Goal: Task Accomplishment & Management: Use online tool/utility

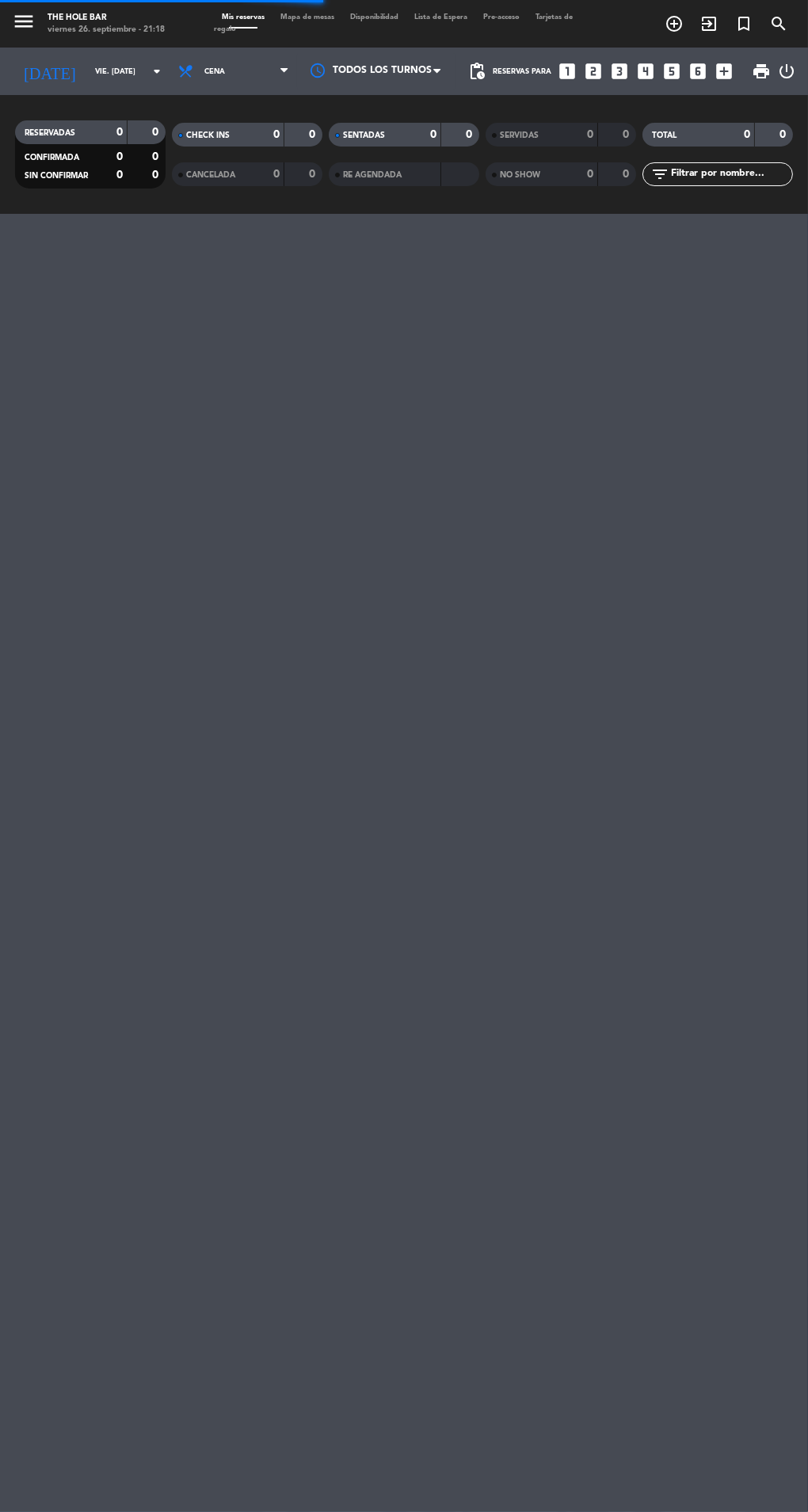
click at [111, 71] on input "vie. [DATE]" at bounding box center [139, 72] width 103 height 25
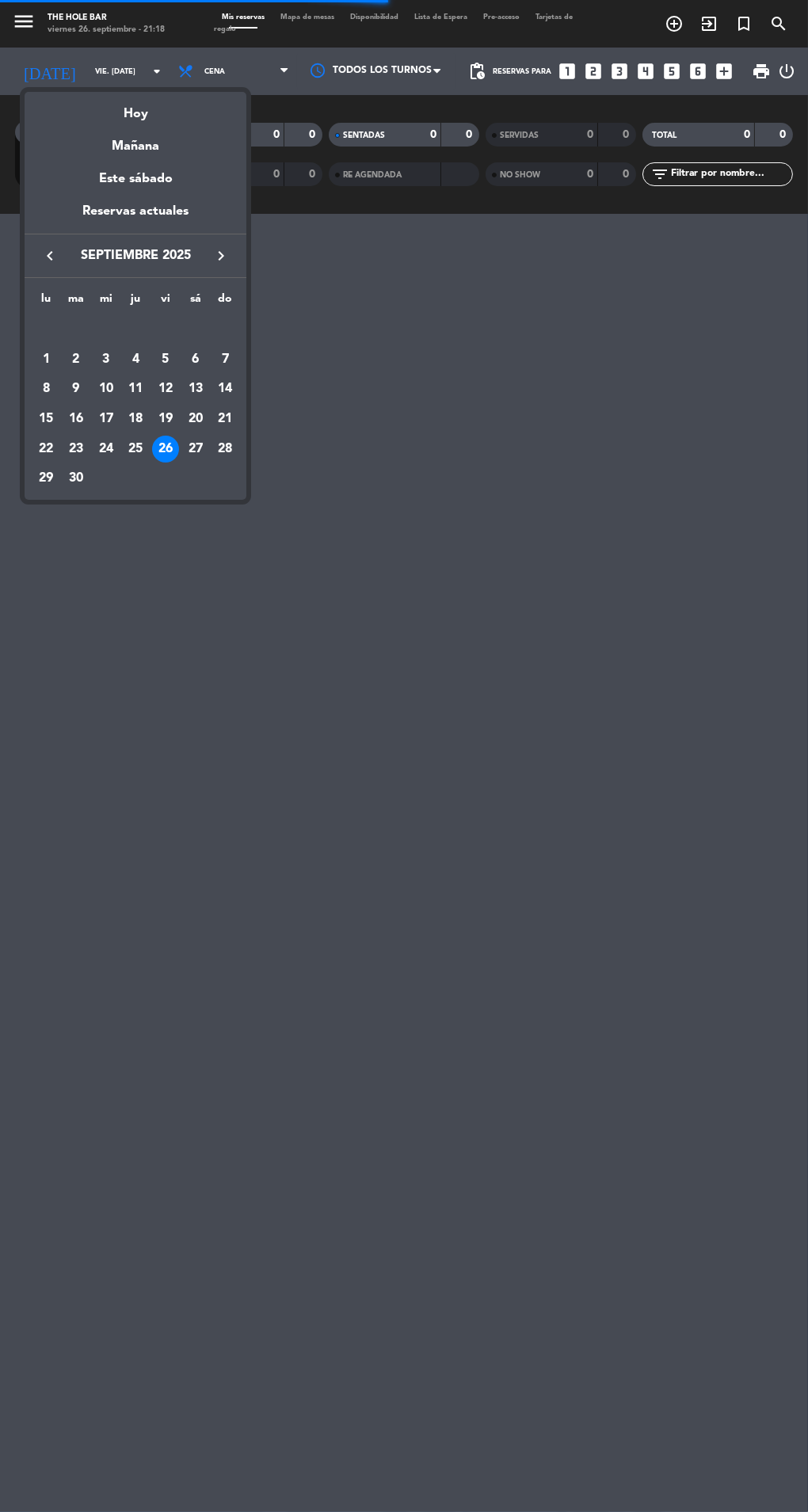
click at [162, 111] on div "Hoy" at bounding box center [135, 107] width 222 height 33
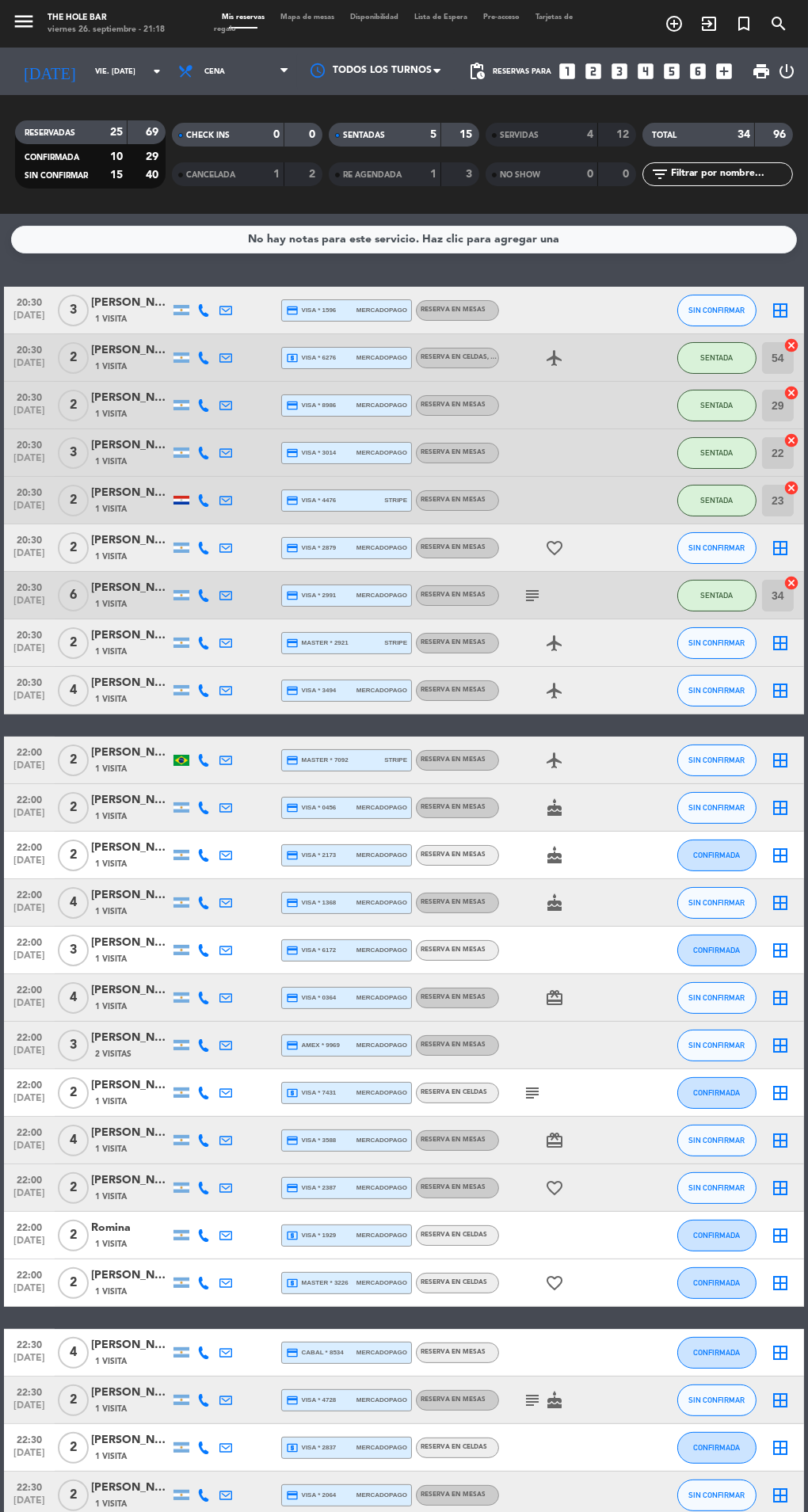
click at [322, 14] on span "Mapa de mesas" at bounding box center [307, 17] width 70 height 7
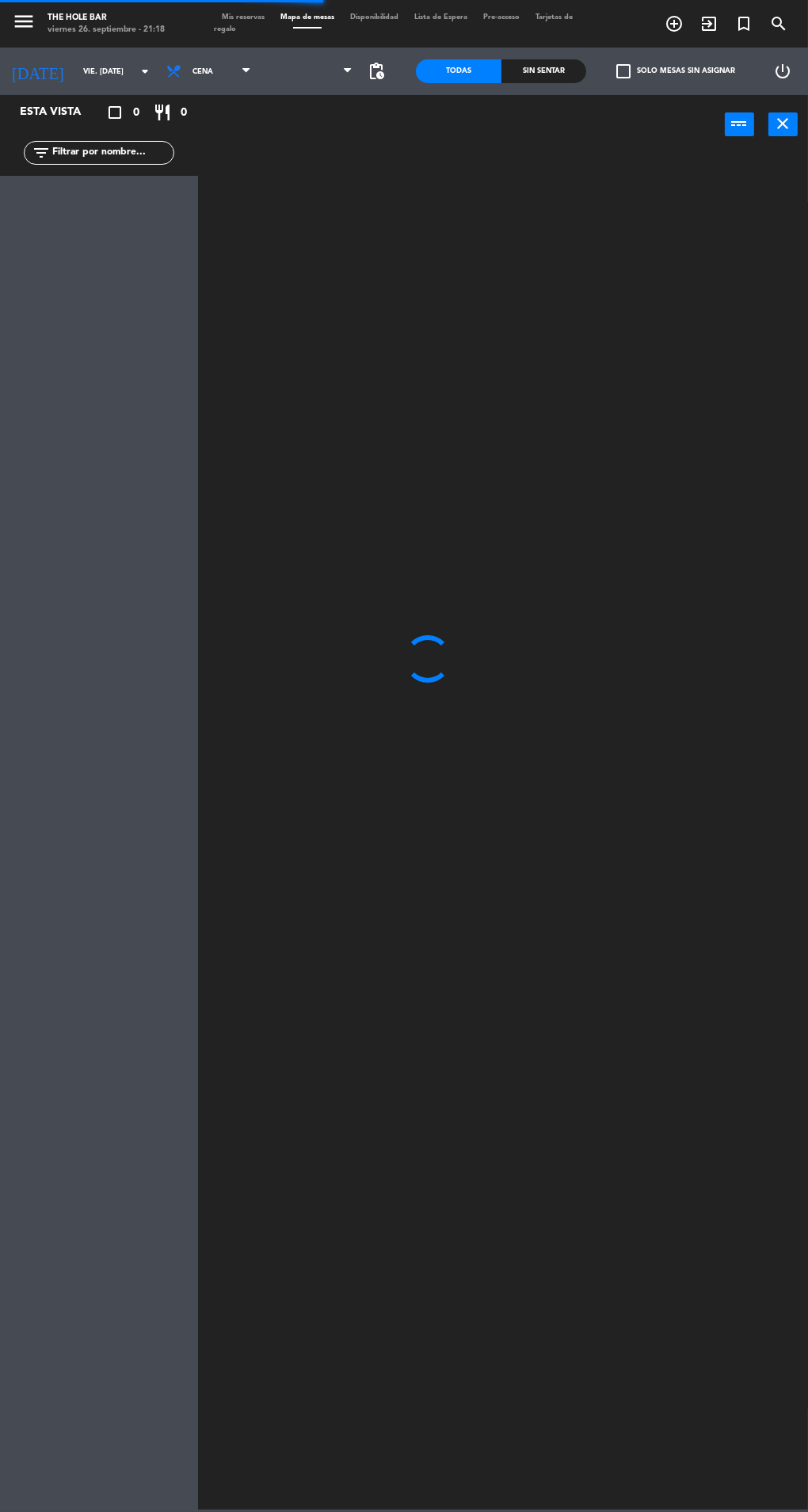
click at [531, 73] on div "Sin sentar" at bounding box center [545, 72] width 85 height 24
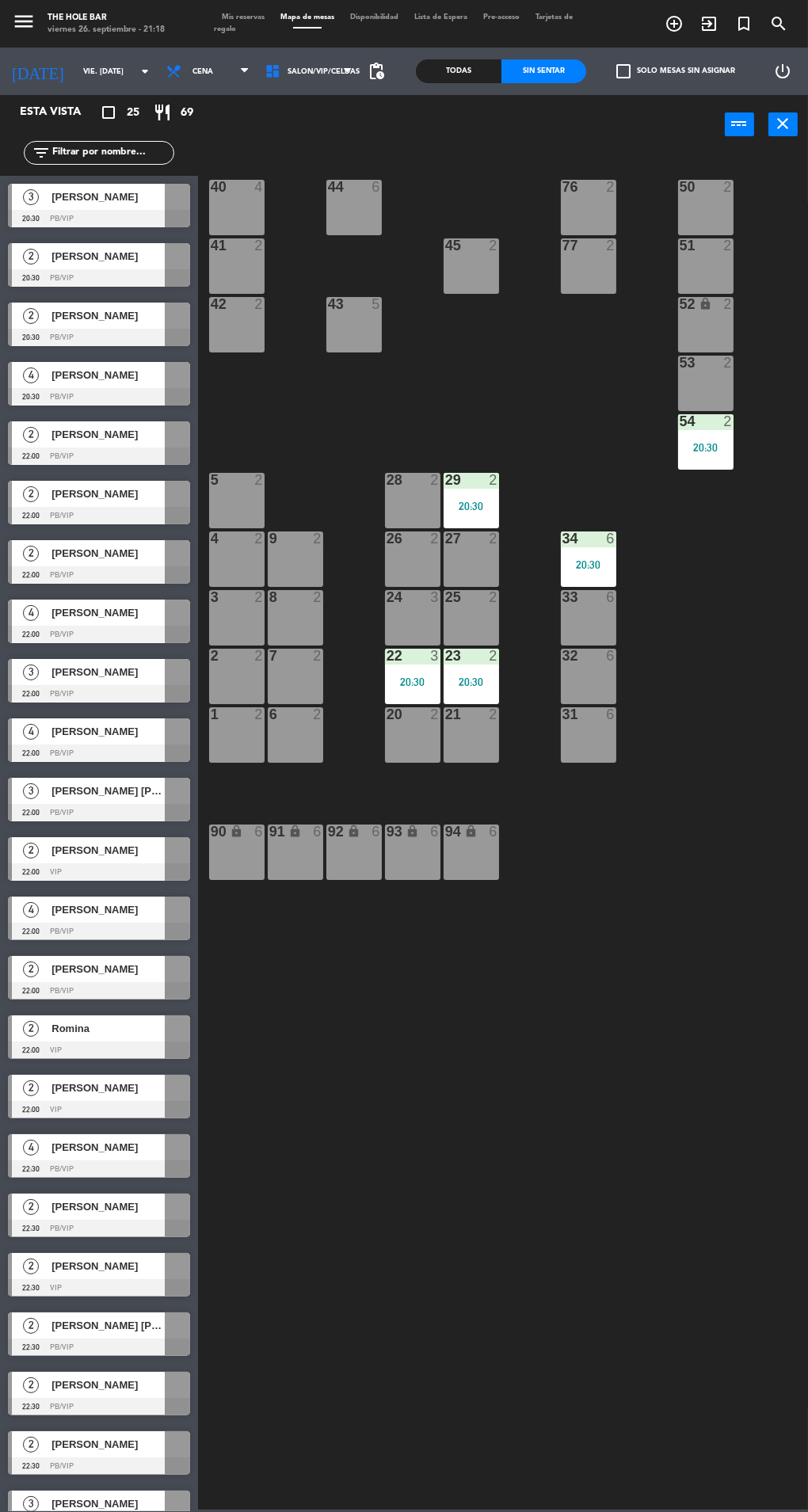
click at [149, 223] on div at bounding box center [98, 219] width 182 height 18
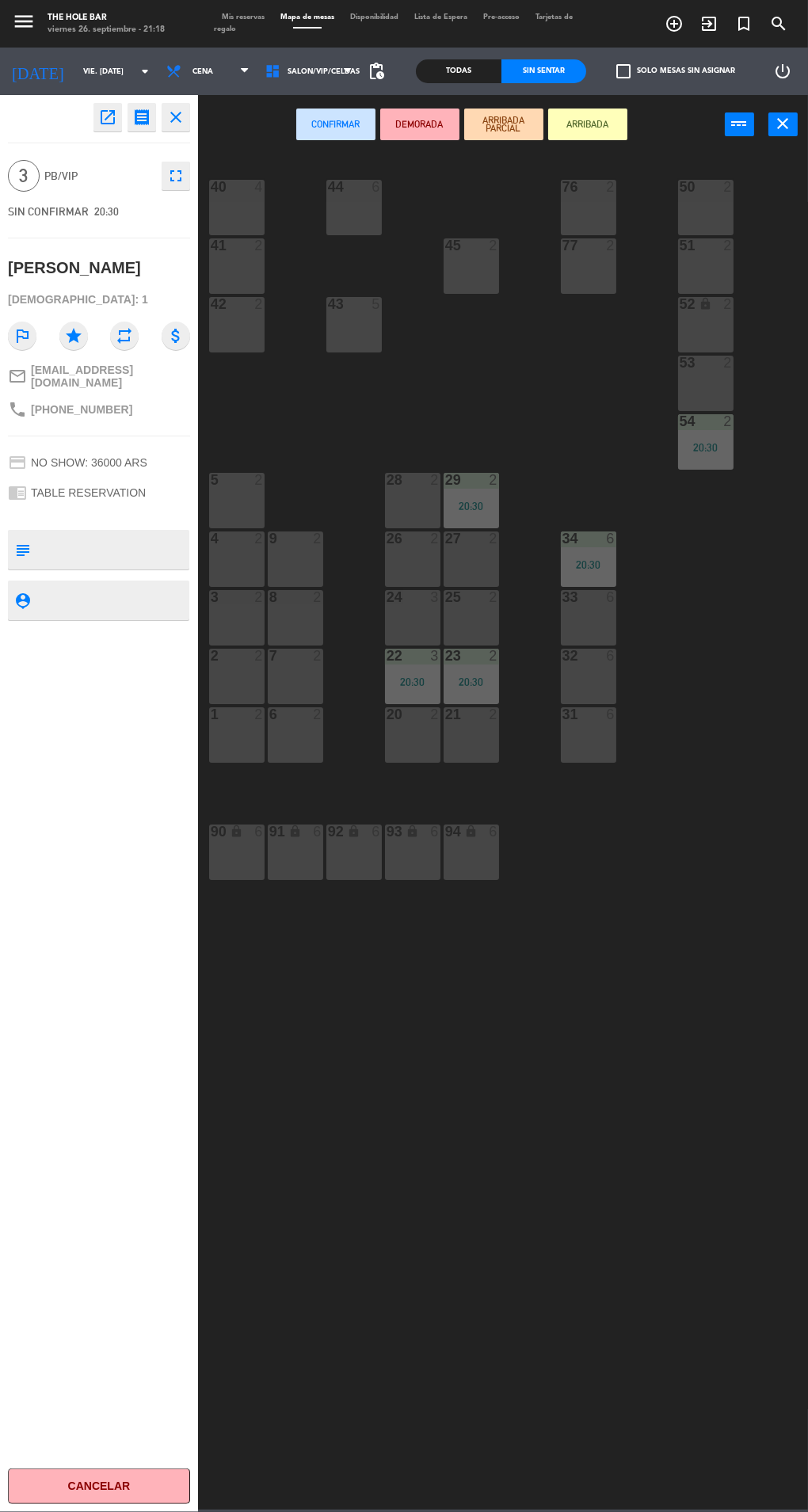
click at [415, 502] on div "28 2" at bounding box center [412, 501] width 56 height 56
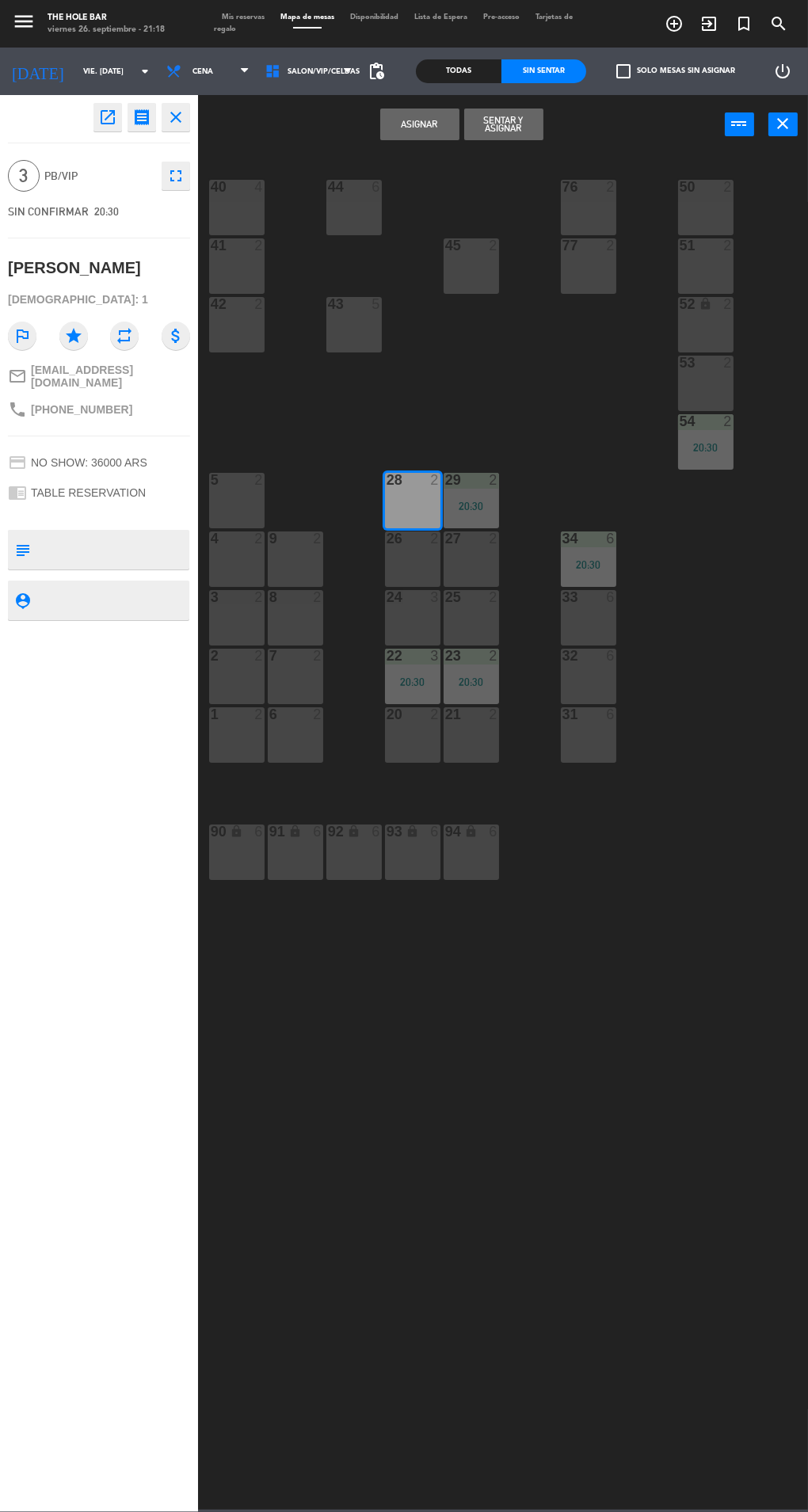
click at [502, 127] on button "Sentar y Asignar" at bounding box center [504, 124] width 80 height 32
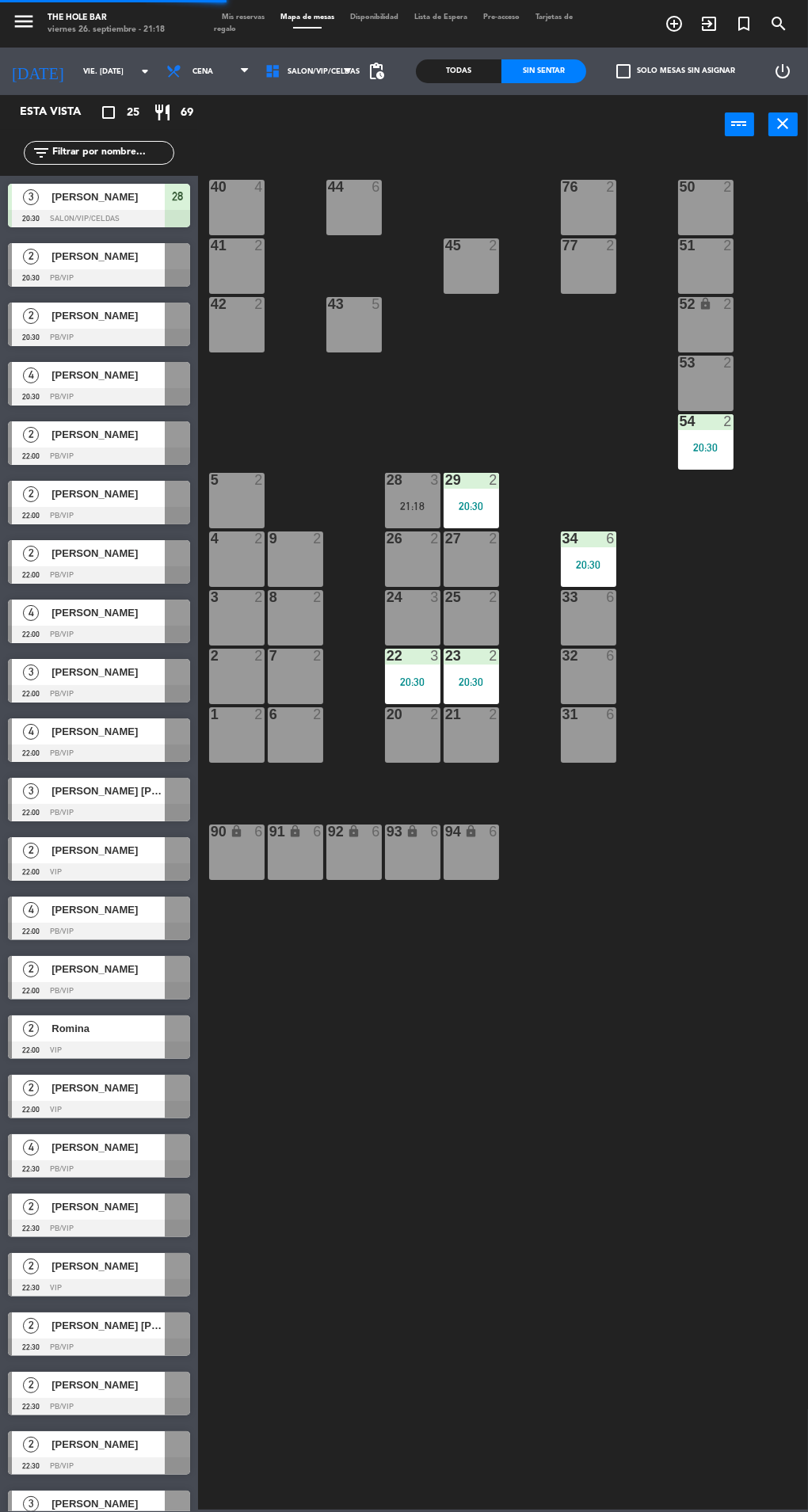
click at [155, 279] on div at bounding box center [98, 278] width 182 height 18
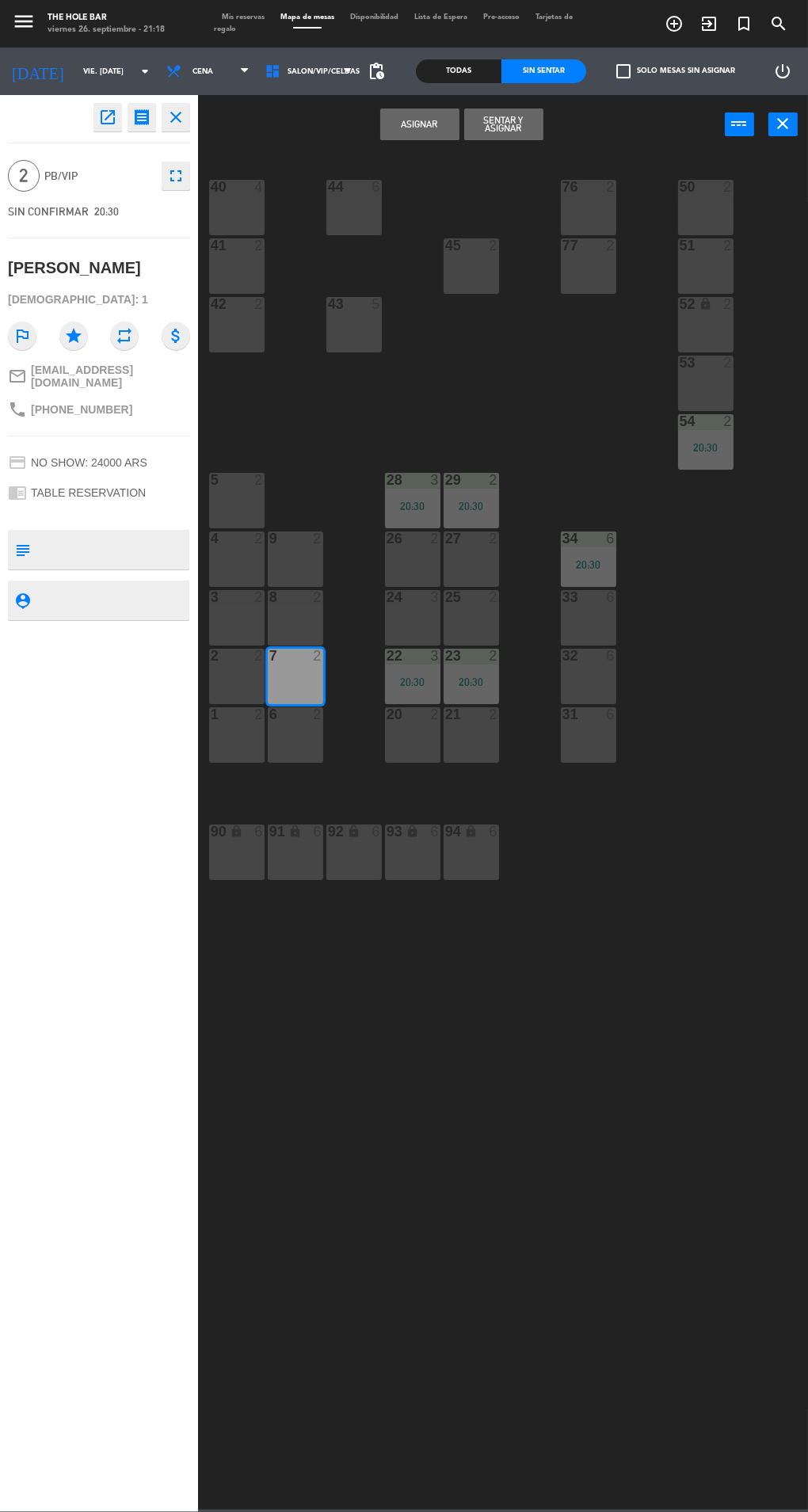
click at [518, 137] on button "Sentar y Asignar" at bounding box center [504, 124] width 80 height 32
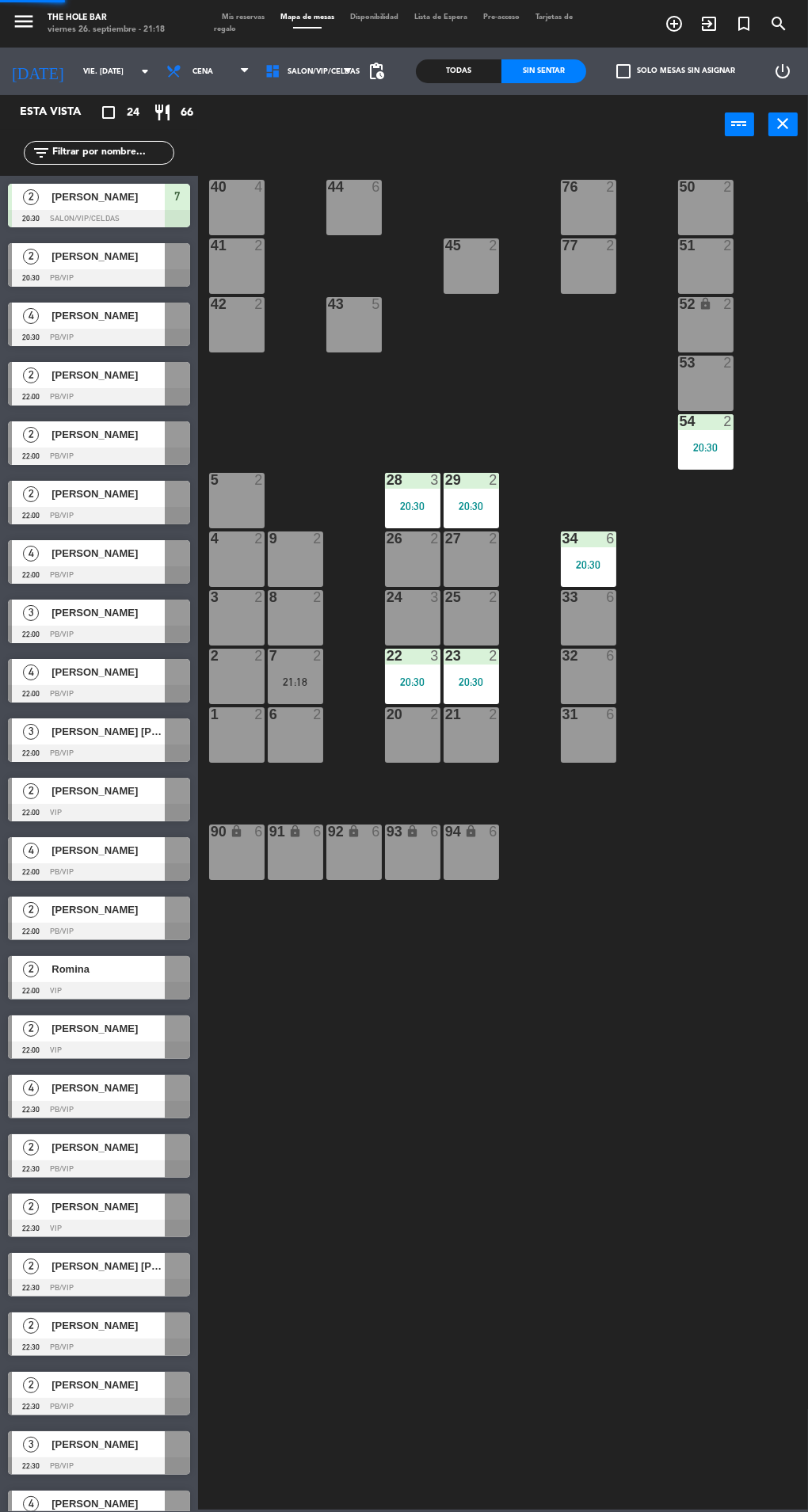
click at [159, 280] on div at bounding box center [98, 278] width 182 height 18
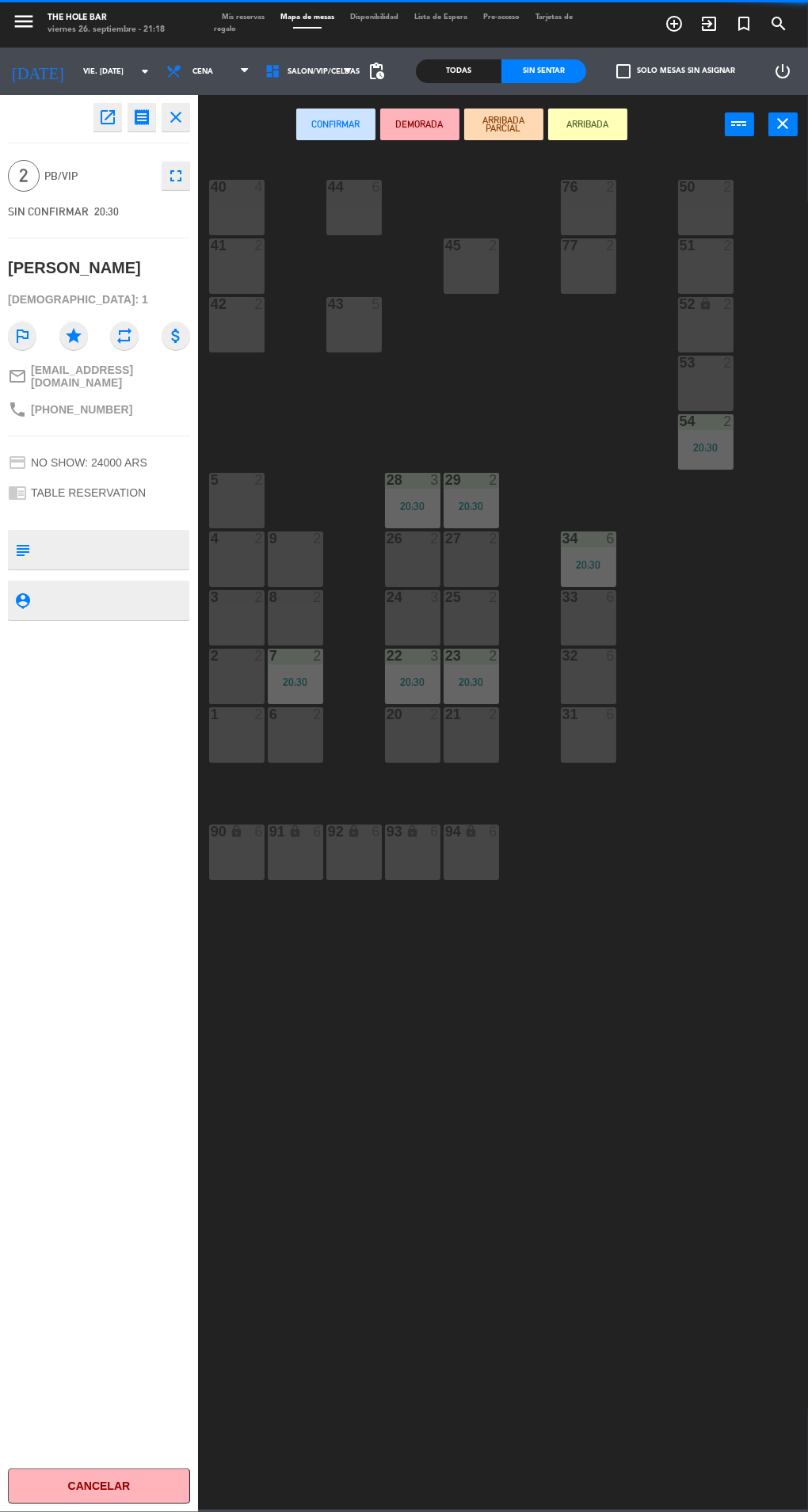
click at [243, 656] on div at bounding box center [237, 656] width 26 height 14
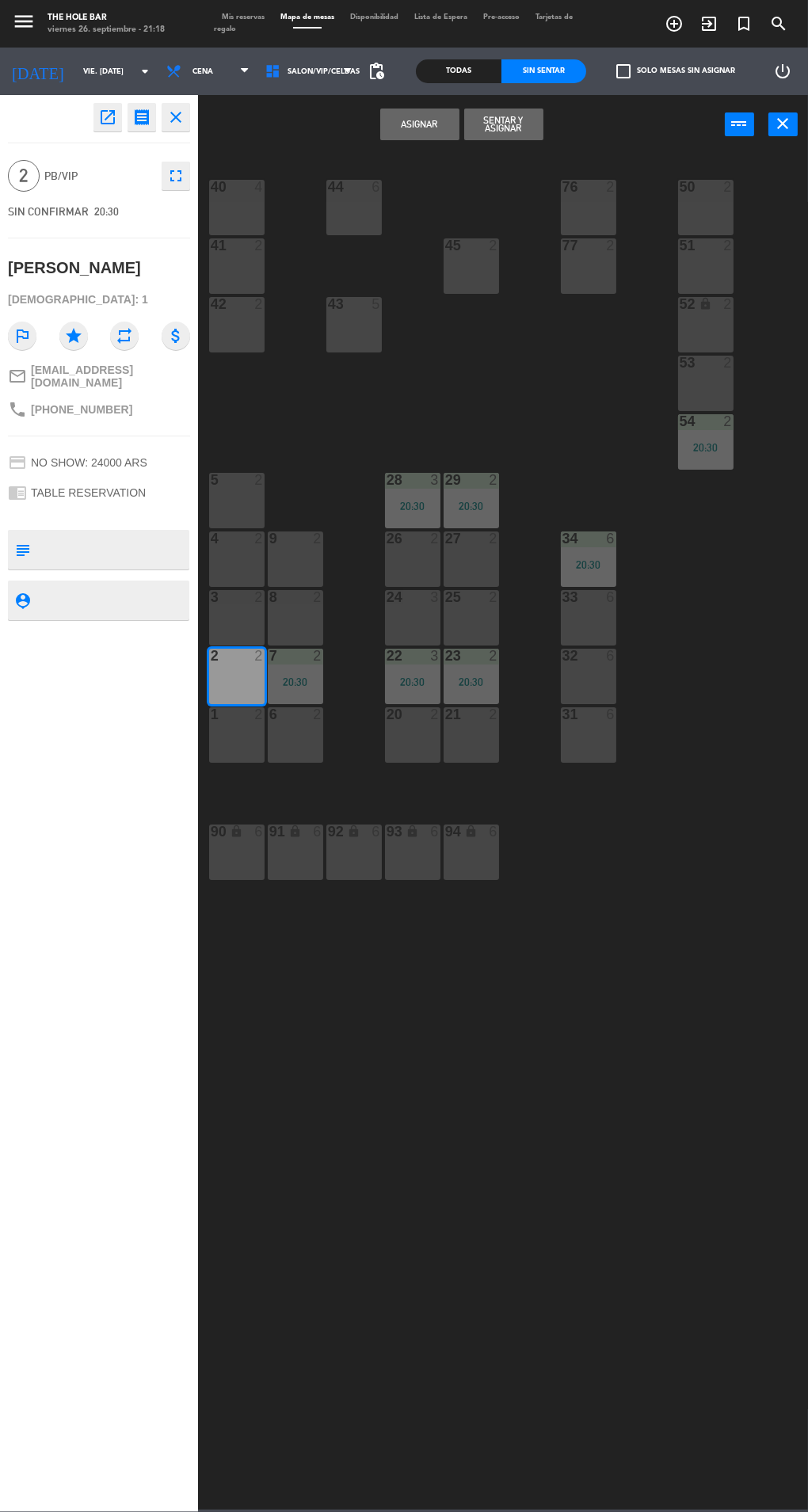
click at [493, 132] on button "Sentar y Asignar" at bounding box center [504, 124] width 80 height 32
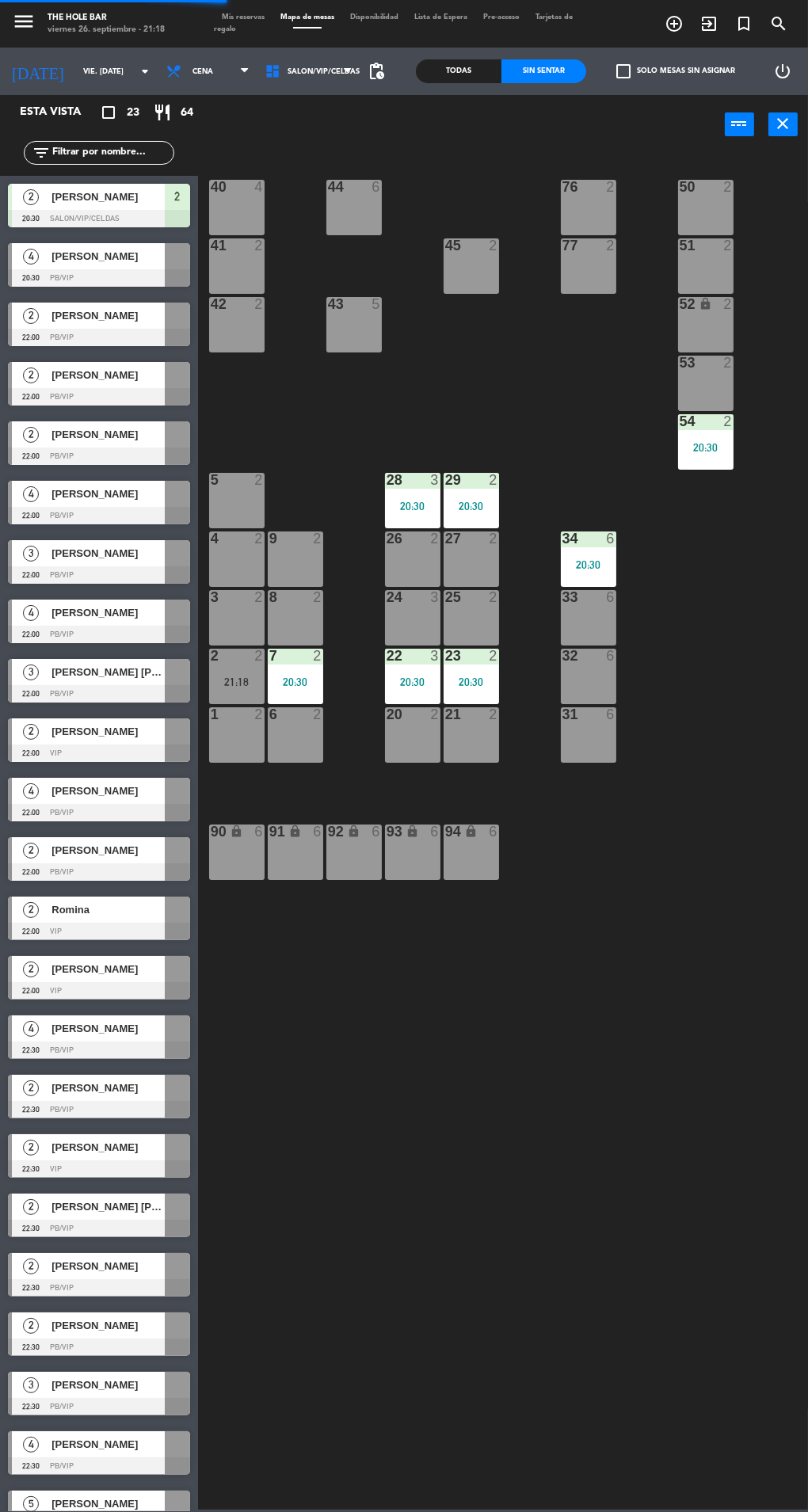
click at [176, 284] on div at bounding box center [98, 278] width 182 height 18
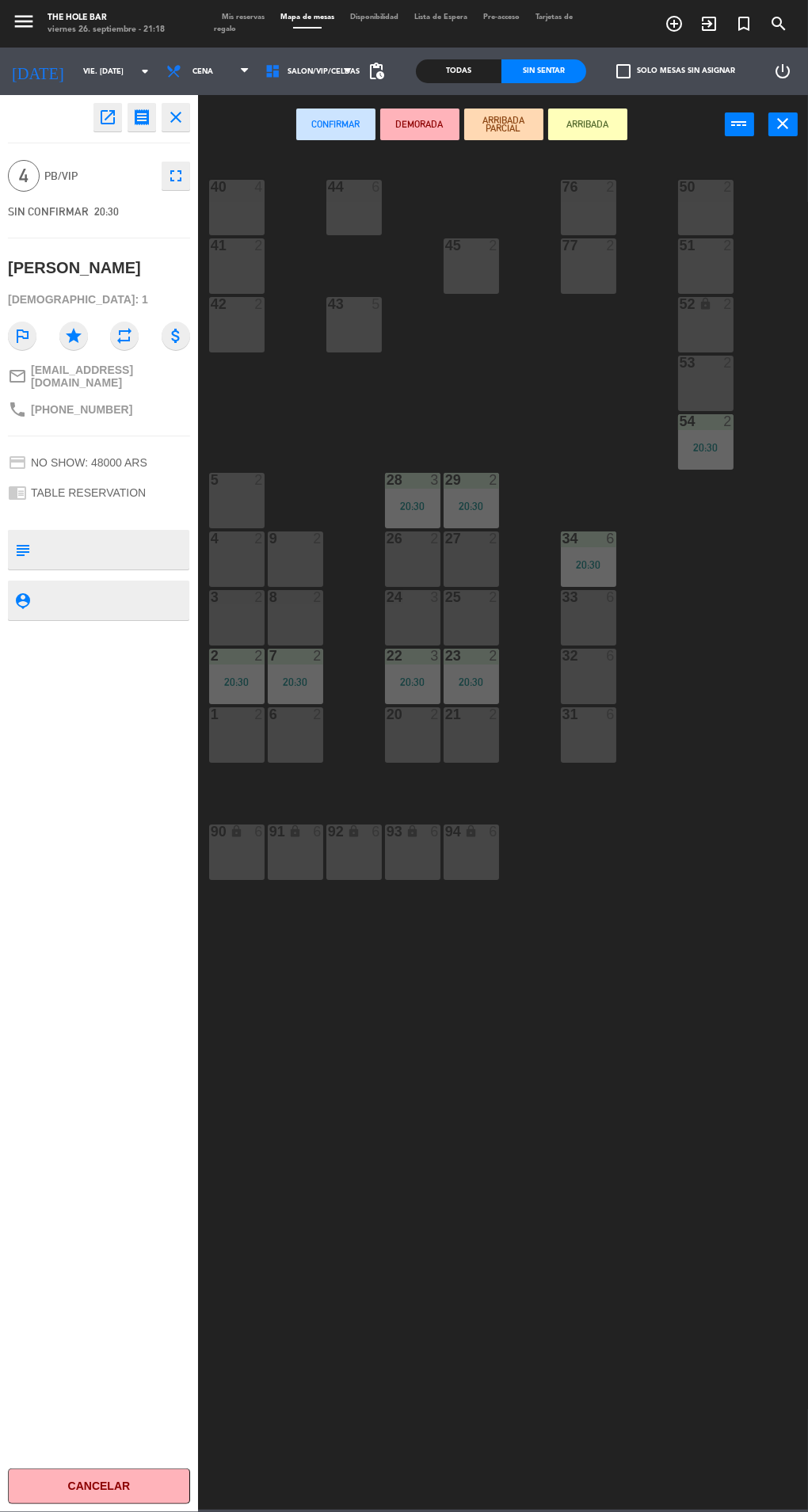
click at [244, 754] on div "1 2" at bounding box center [237, 735] width 56 height 56
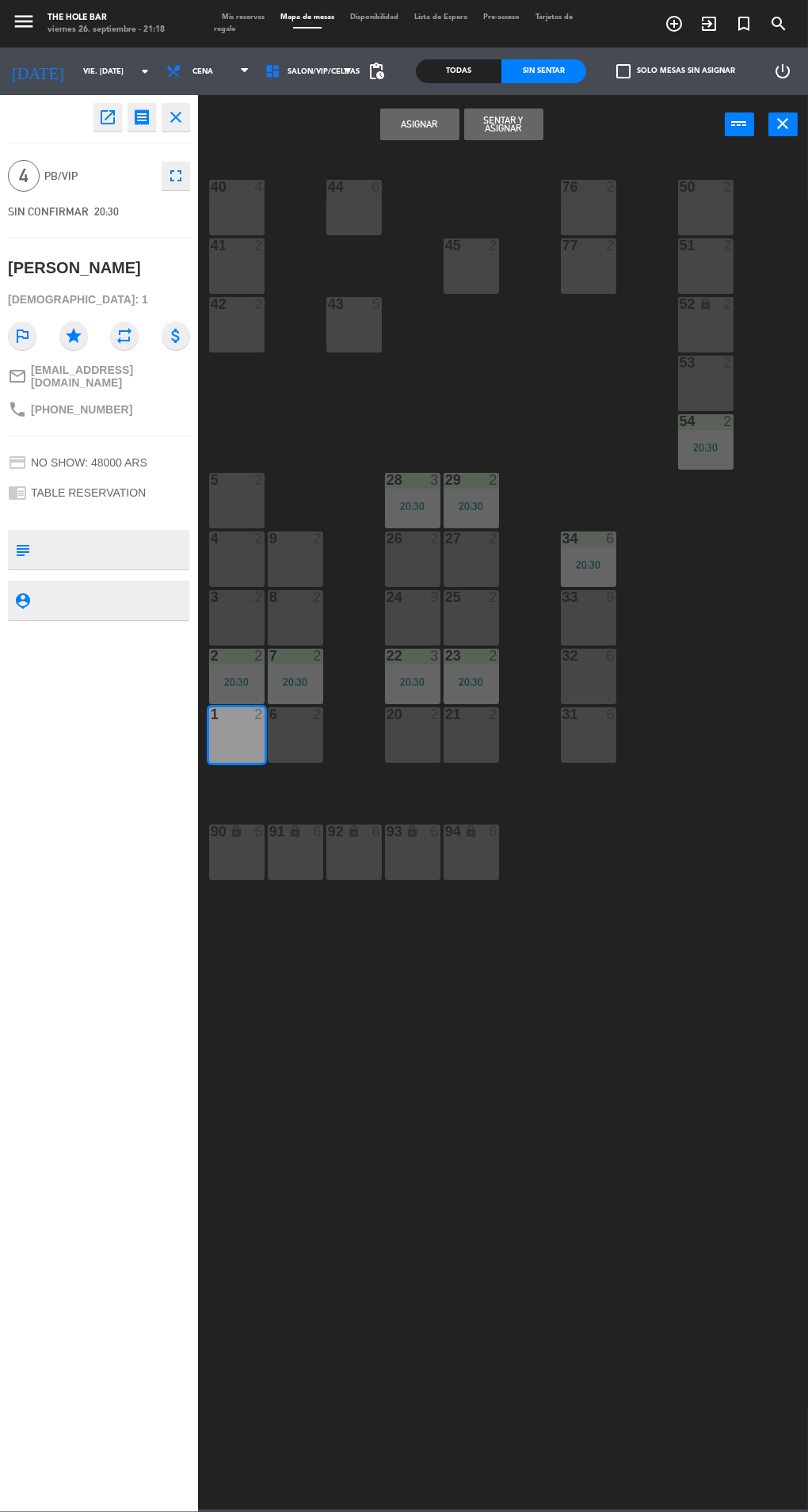
click at [533, 137] on button "Sentar y Asignar" at bounding box center [504, 124] width 80 height 32
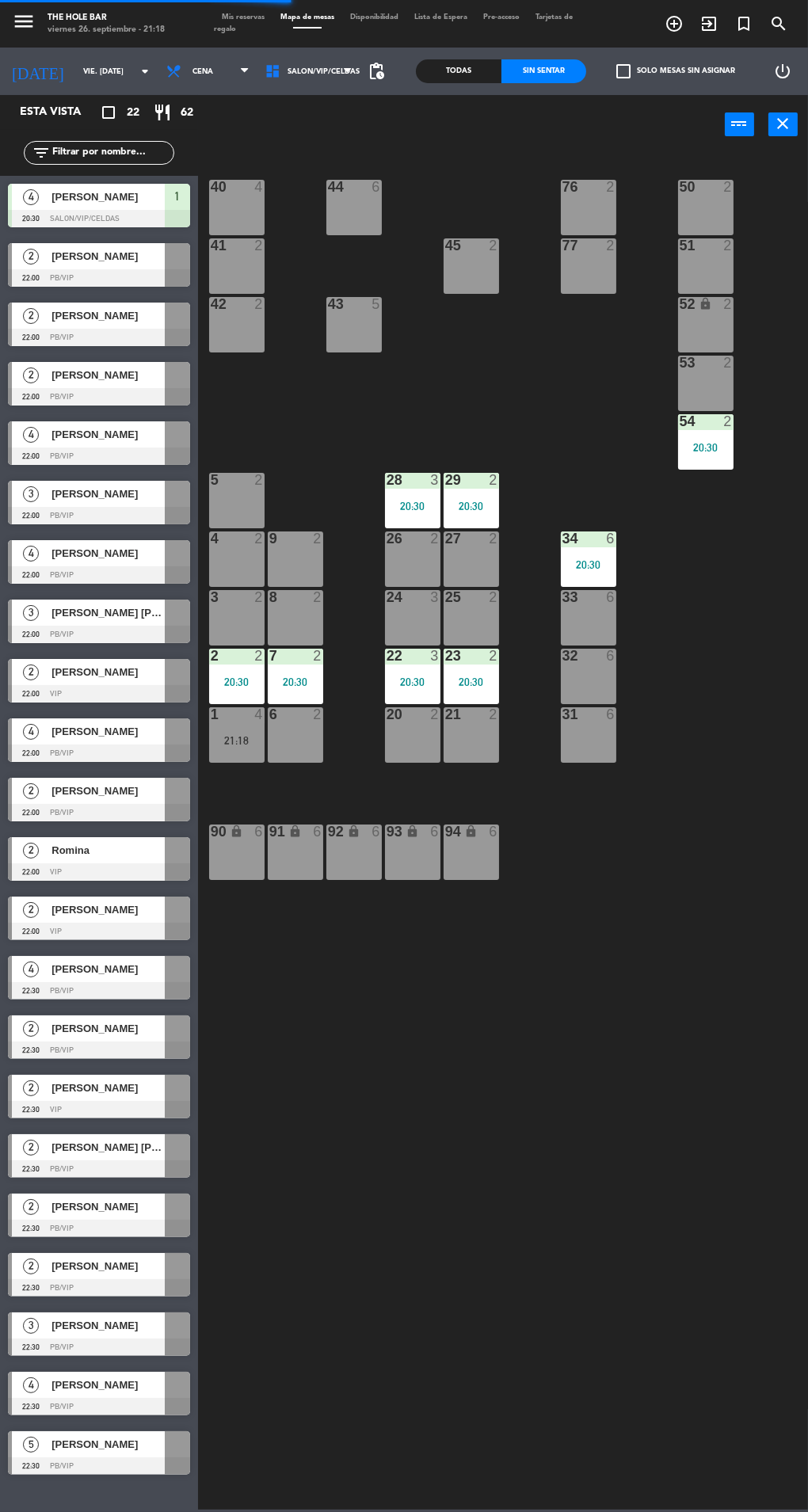
click at [141, 286] on div at bounding box center [98, 278] width 182 height 18
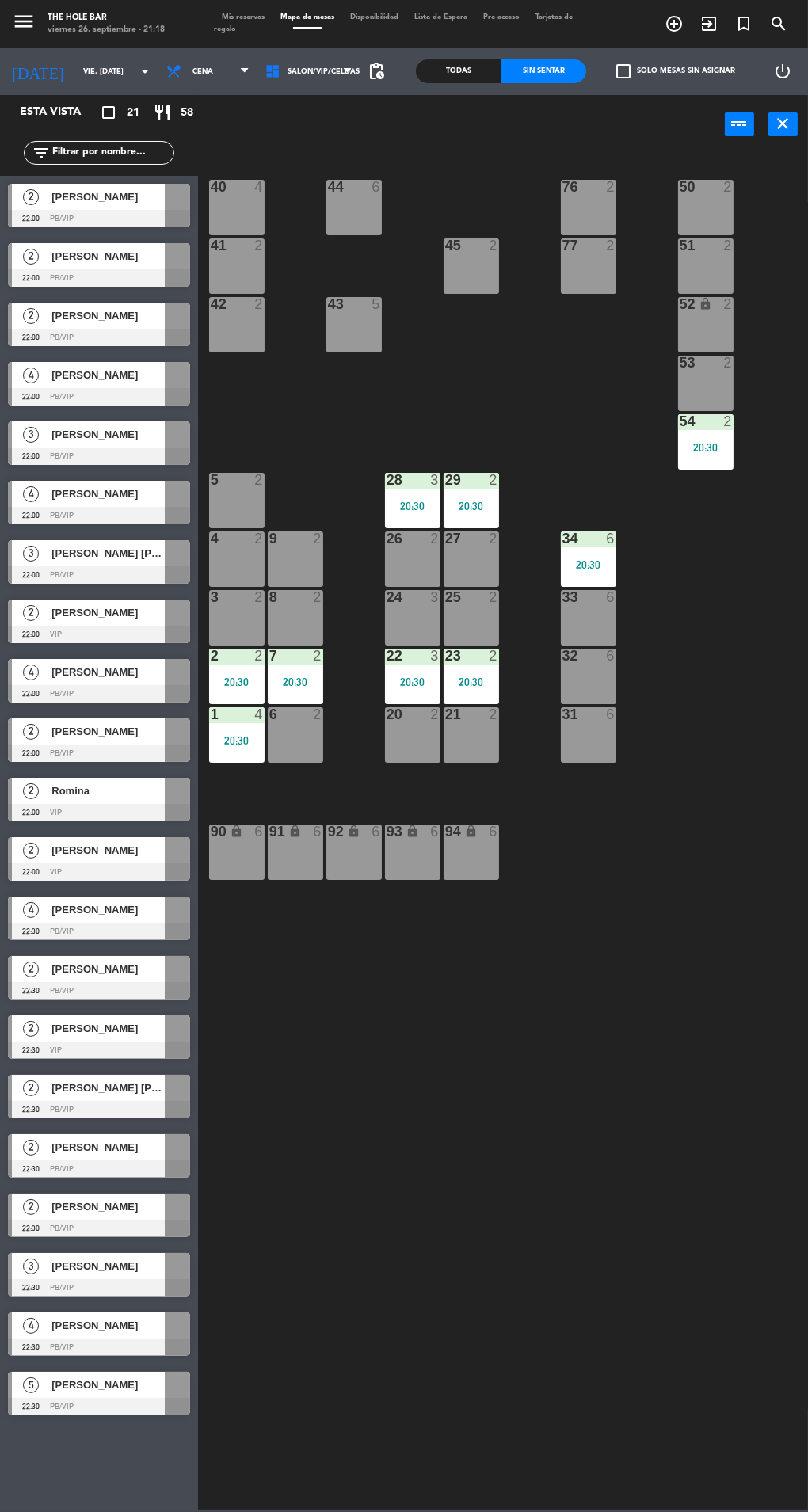
click at [596, 1190] on div "40 4 44 6 76 2 50 2 41 2 77 2 45 2 51 2 42 2 43 5 52 lock 2 53 2 54 2 20:30 28 …" at bounding box center [507, 830] width 602 height 1358
click at [259, 19] on span "Mis reservas" at bounding box center [242, 17] width 59 height 7
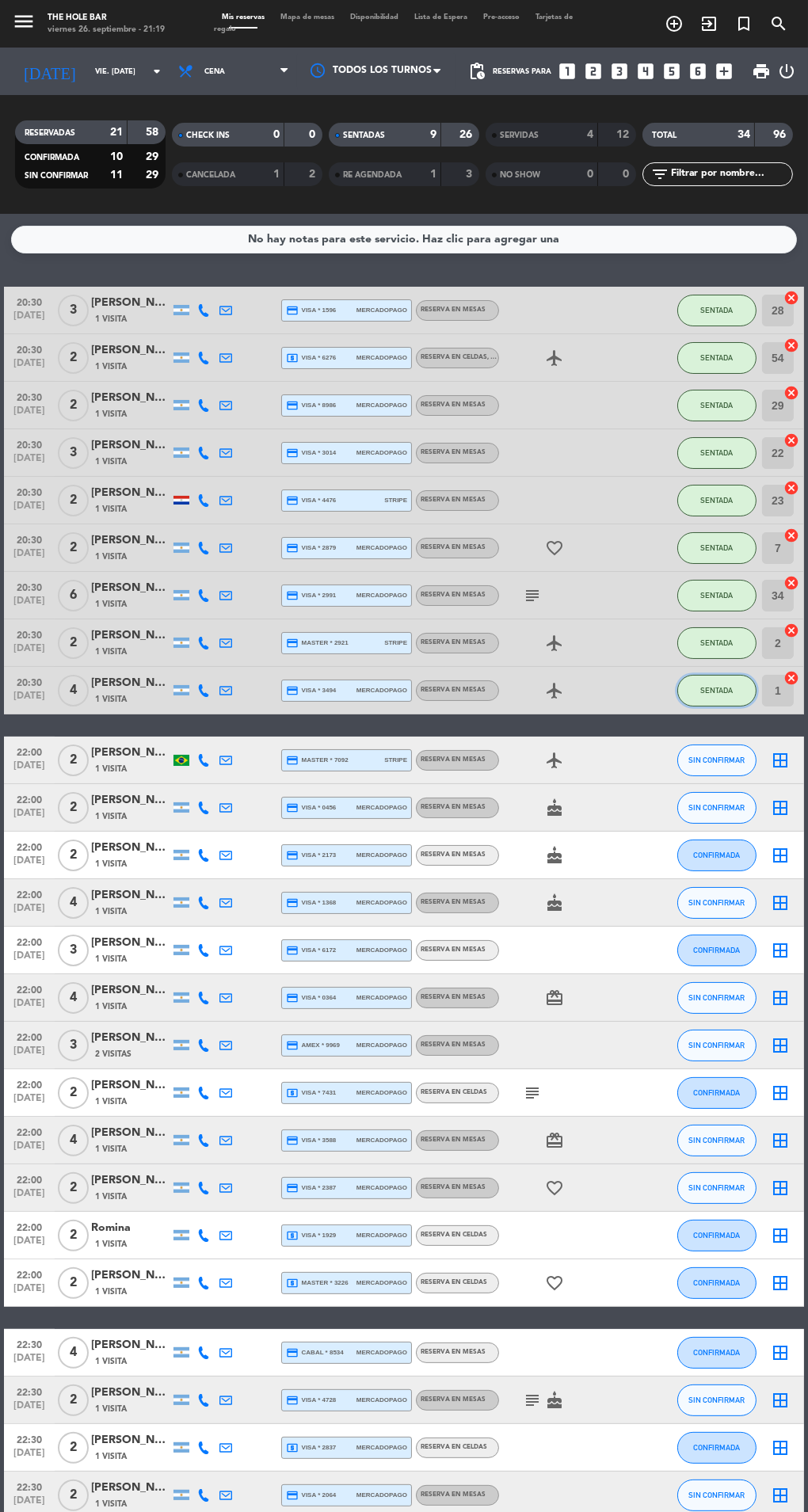
click at [746, 701] on button "SENTADA" at bounding box center [718, 690] width 80 height 32
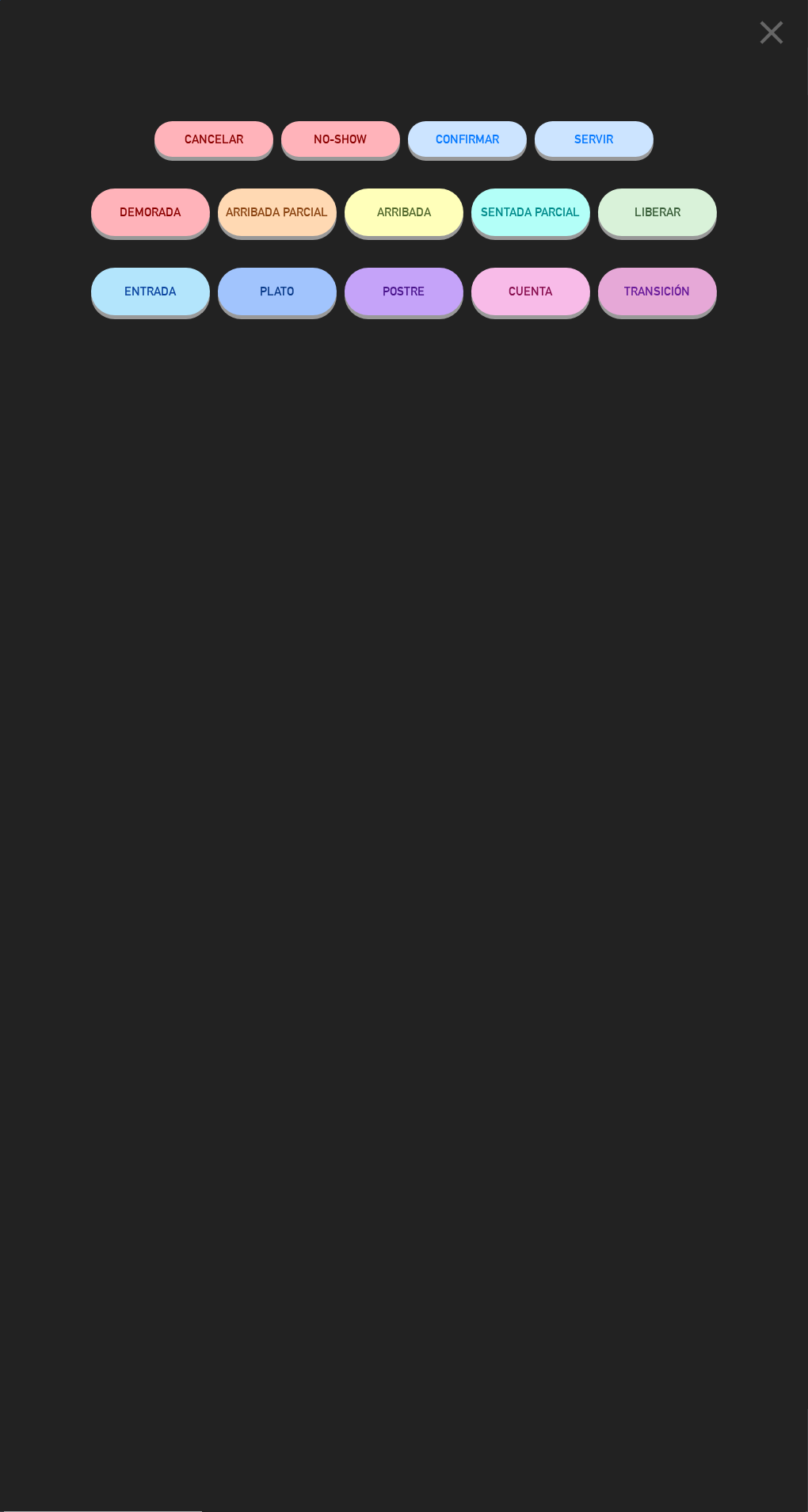
click at [596, 138] on button "SERVIR" at bounding box center [594, 139] width 119 height 36
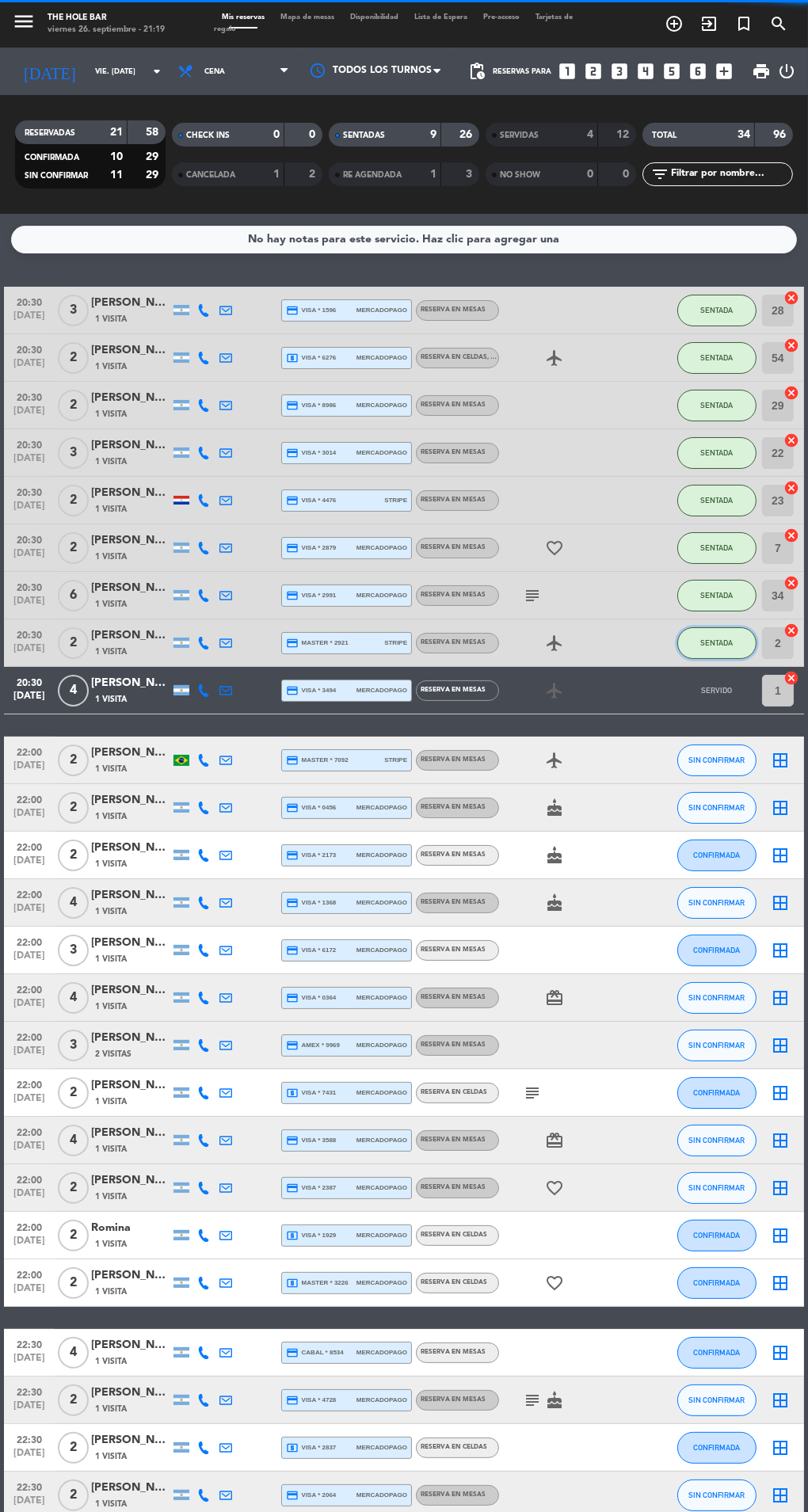
click at [728, 644] on span "SENTADA" at bounding box center [717, 643] width 33 height 9
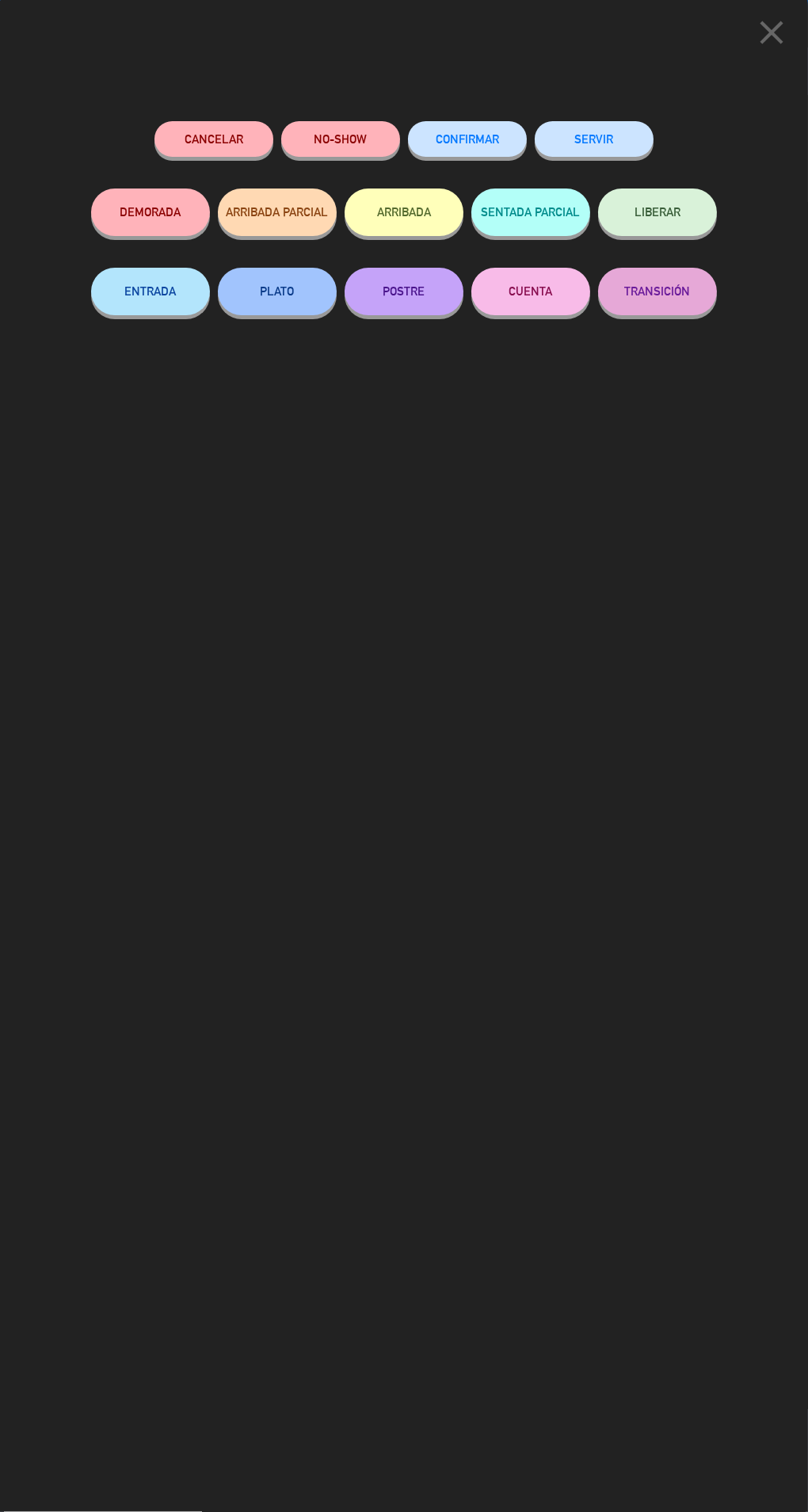
click at [591, 150] on button "SERVIR" at bounding box center [594, 139] width 119 height 36
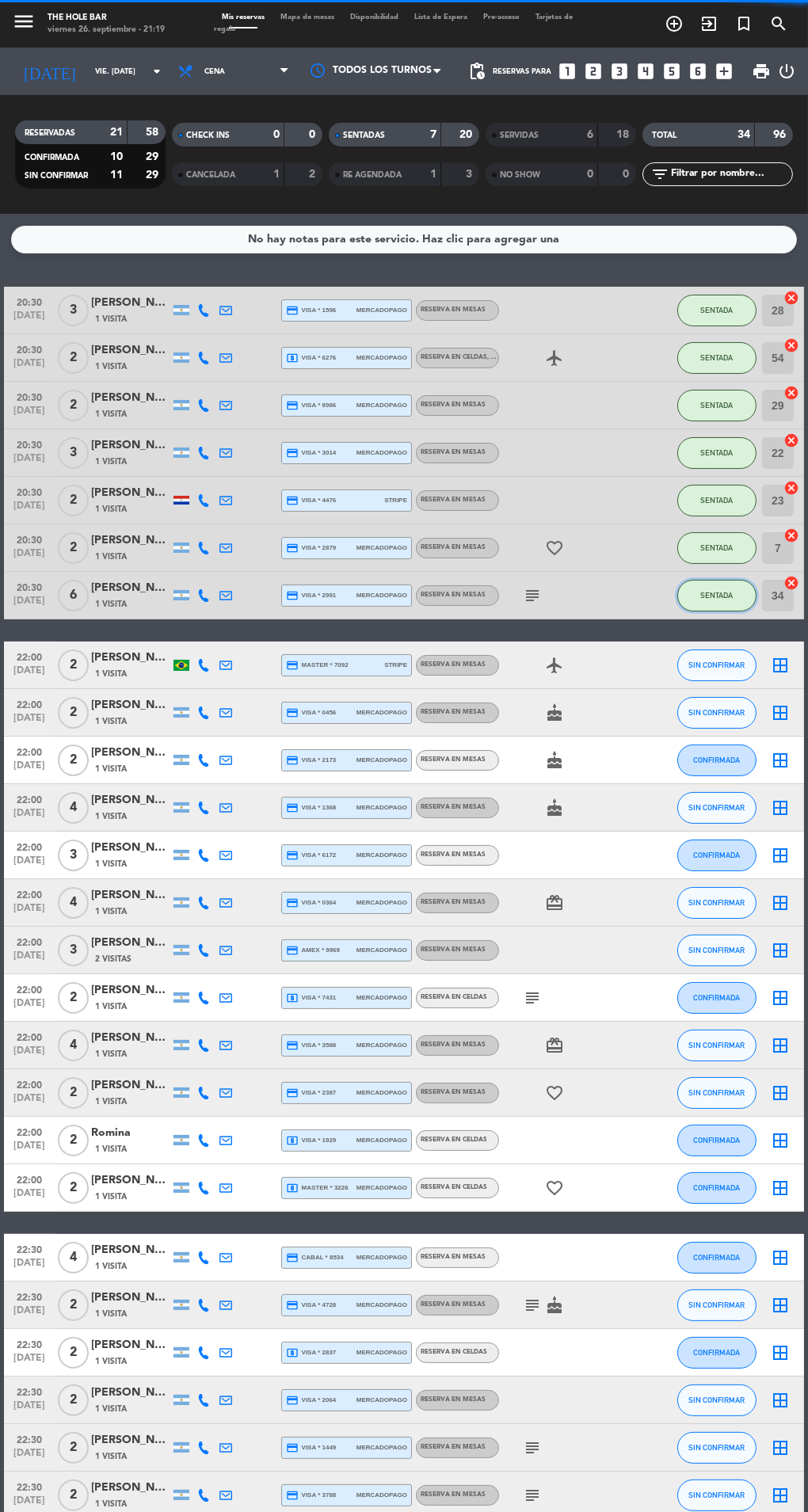
click at [740, 583] on button "SENTADA" at bounding box center [718, 596] width 80 height 32
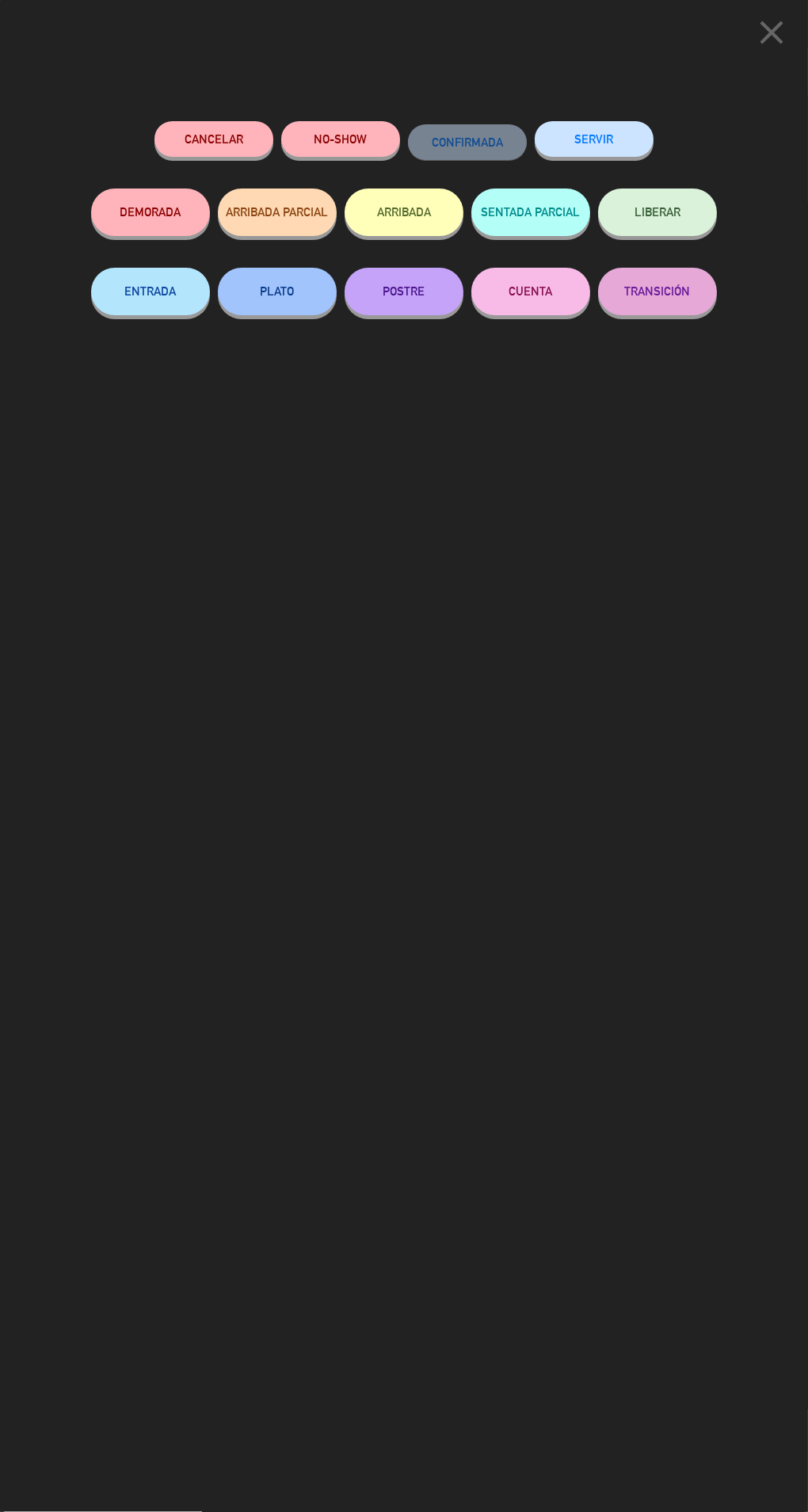
click at [631, 137] on button "SERVIR" at bounding box center [594, 139] width 119 height 36
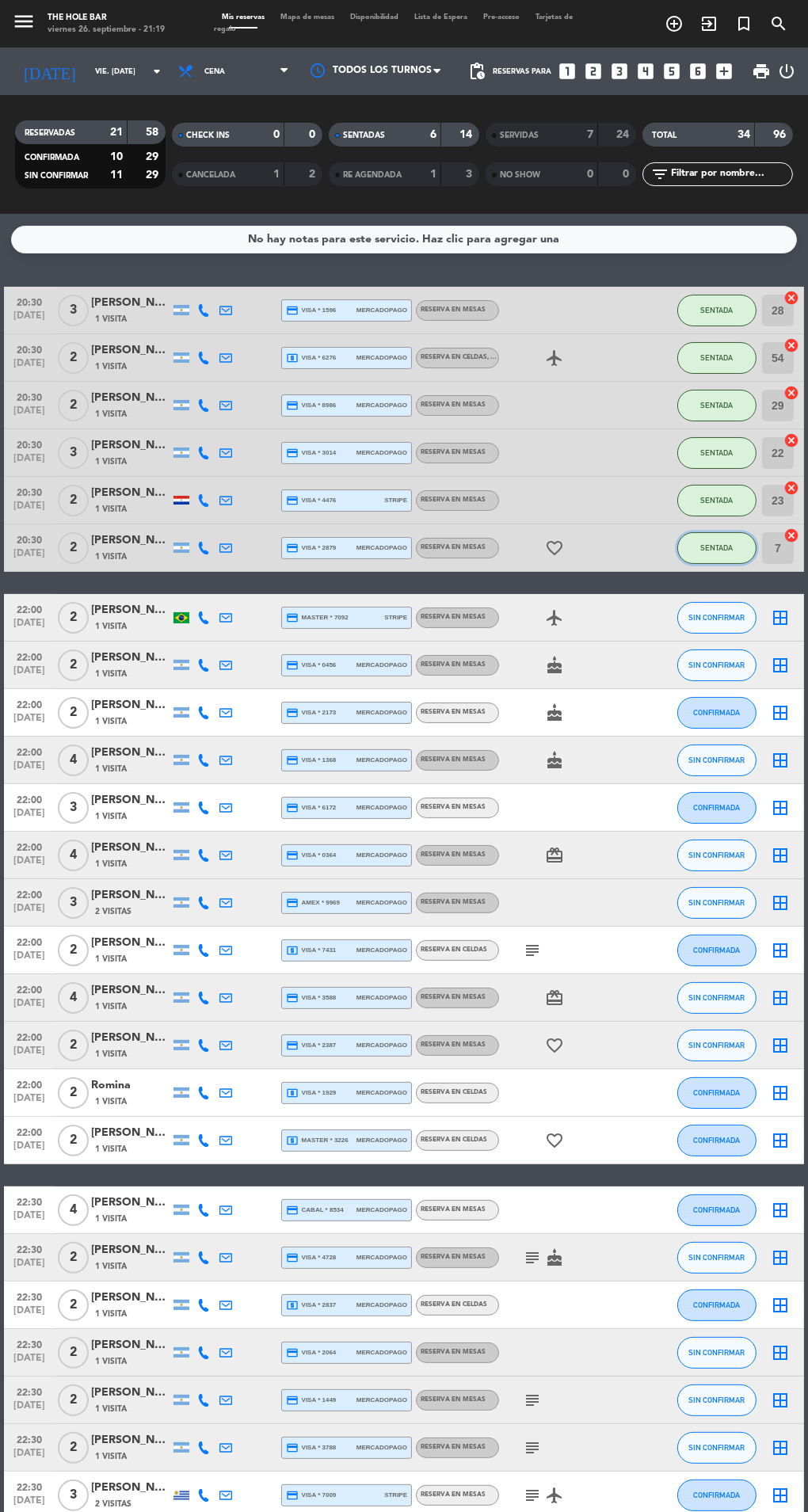
click at [725, 545] on span "SENTADA" at bounding box center [717, 547] width 33 height 9
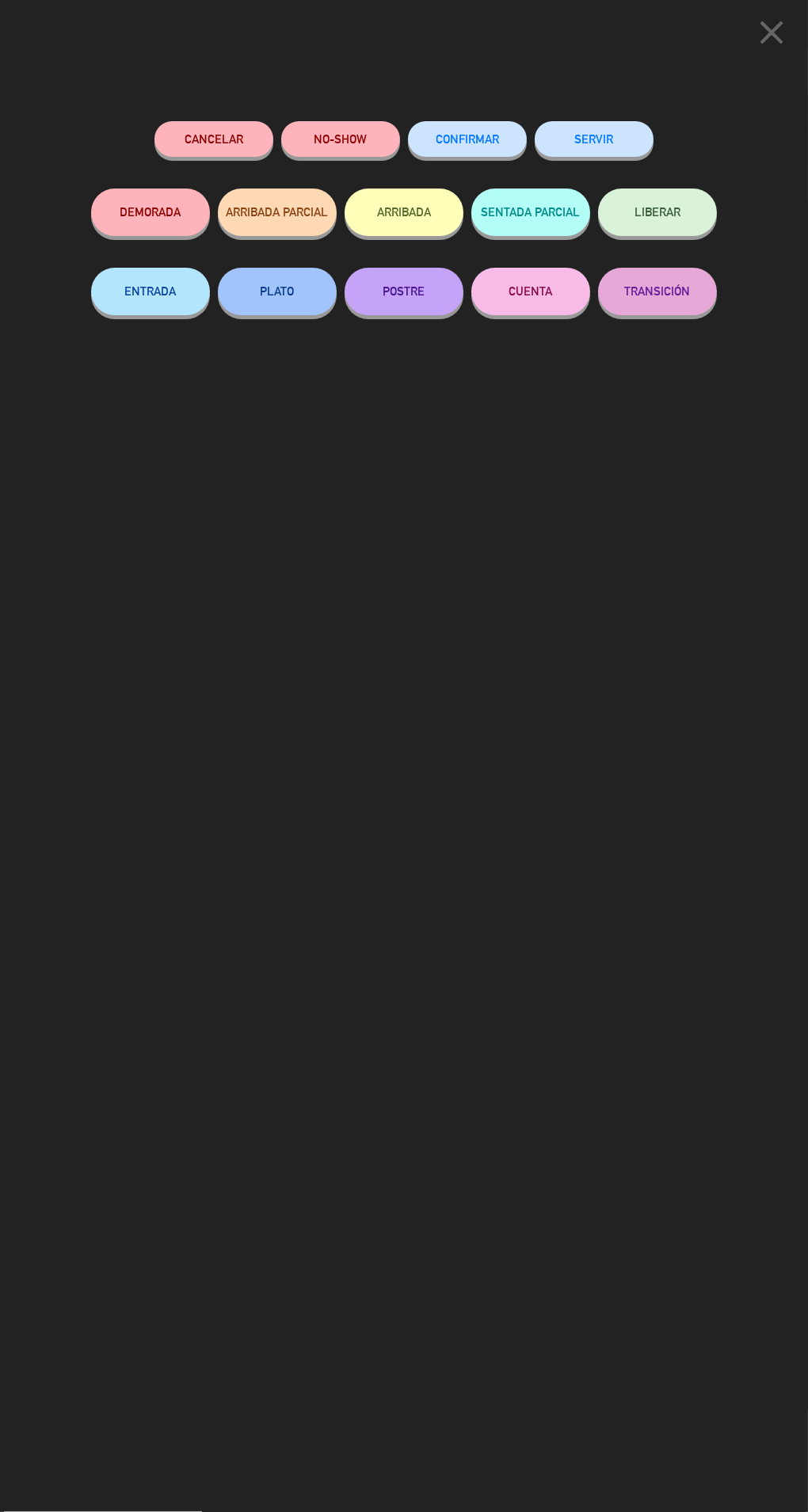
click at [594, 135] on button "SERVIR" at bounding box center [594, 139] width 119 height 36
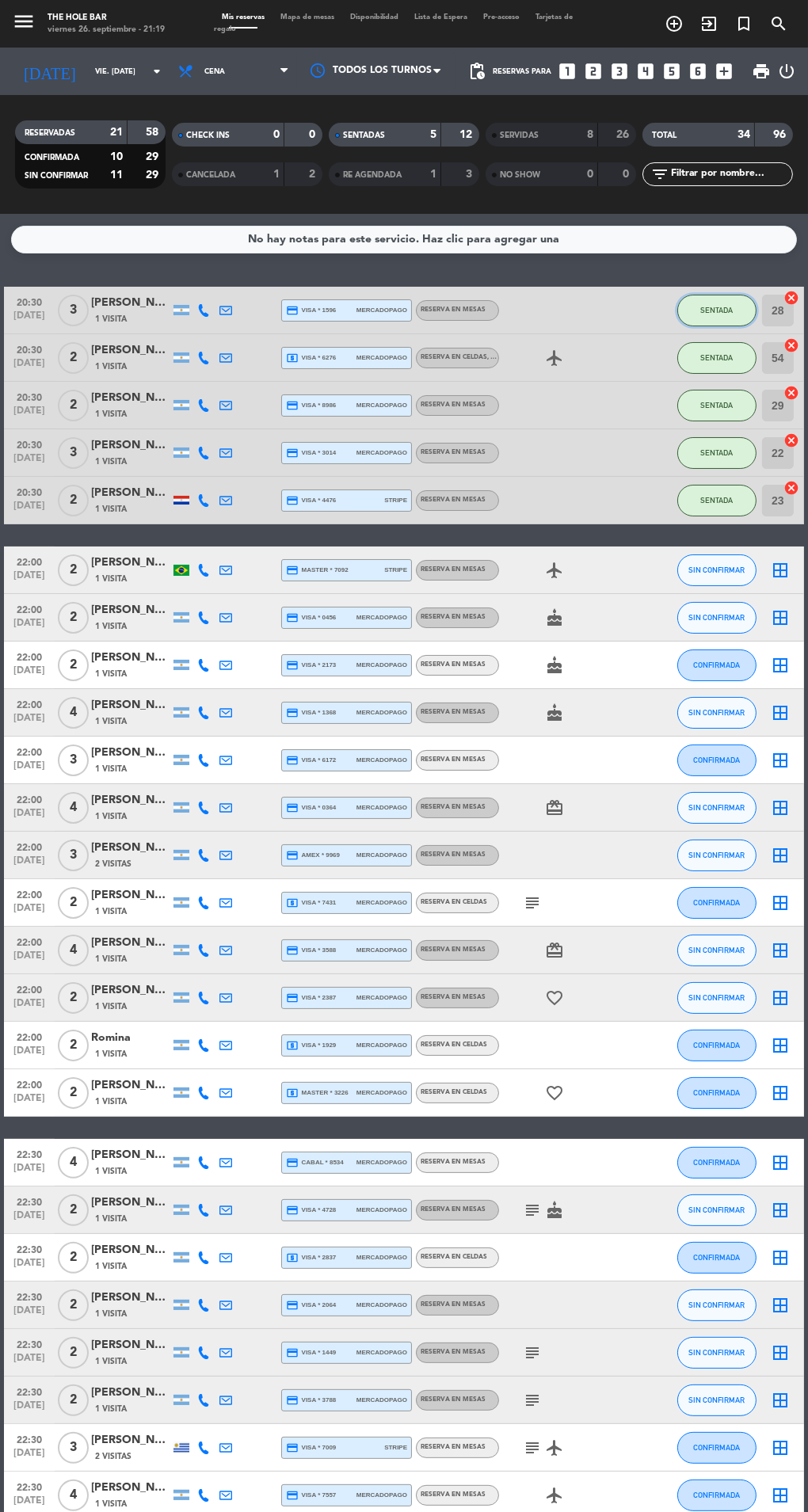
click at [739, 307] on button "SENTADA" at bounding box center [718, 311] width 80 height 32
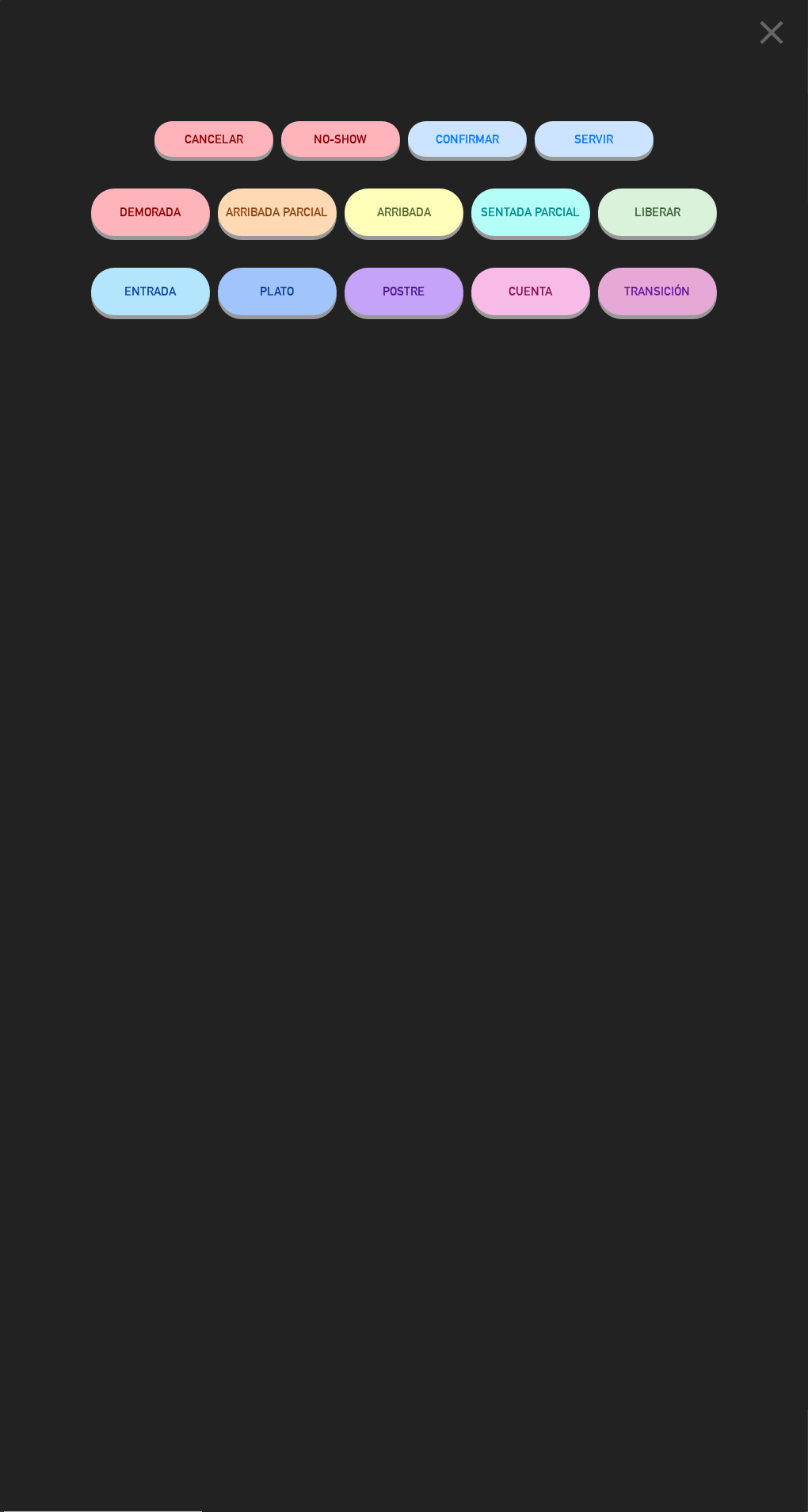
click at [617, 128] on button "SERVIR" at bounding box center [594, 139] width 119 height 36
click at [590, 138] on button "SERVIR" at bounding box center [594, 139] width 119 height 36
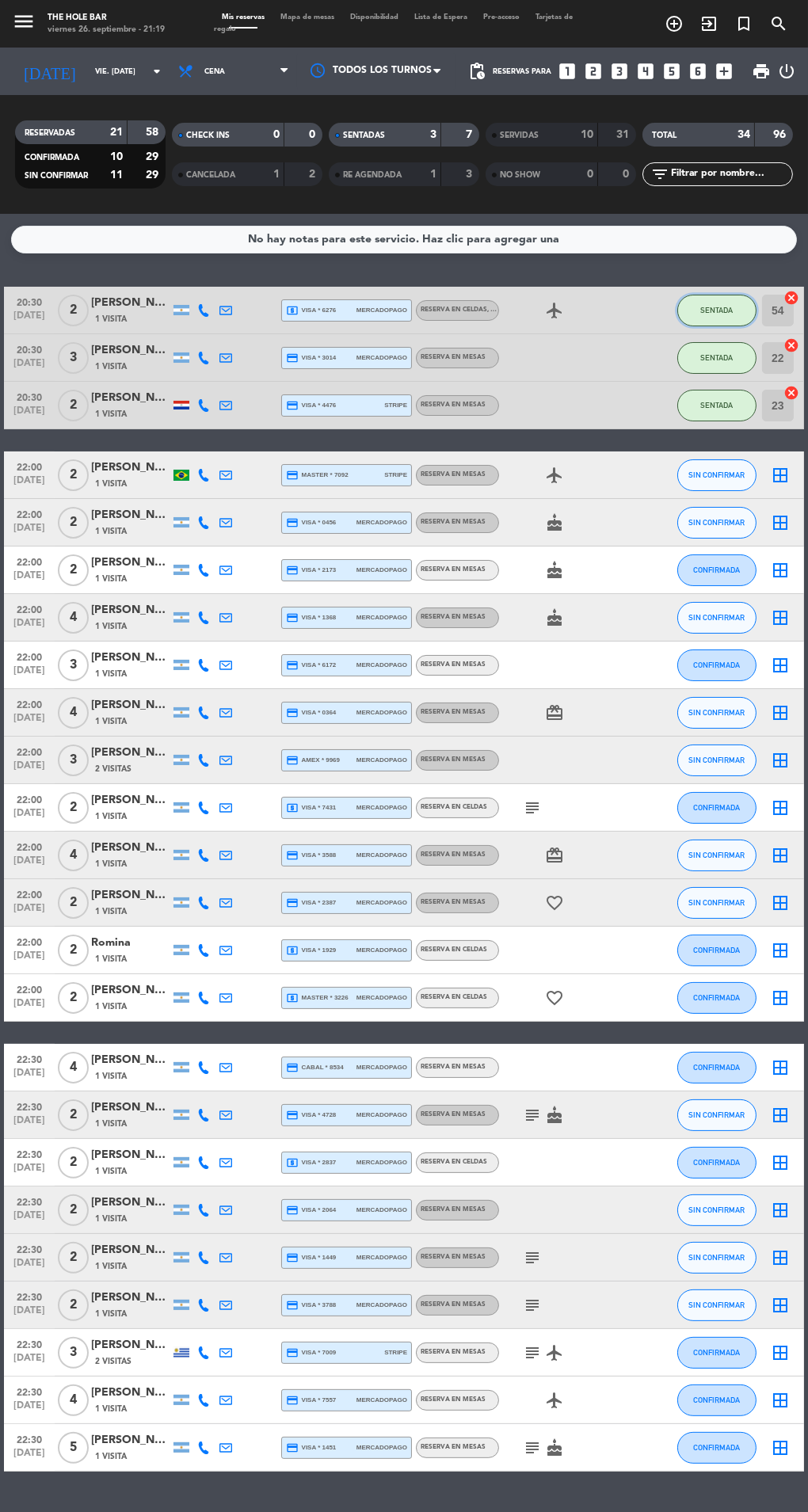
click at [720, 309] on span "SENTADA" at bounding box center [717, 310] width 33 height 9
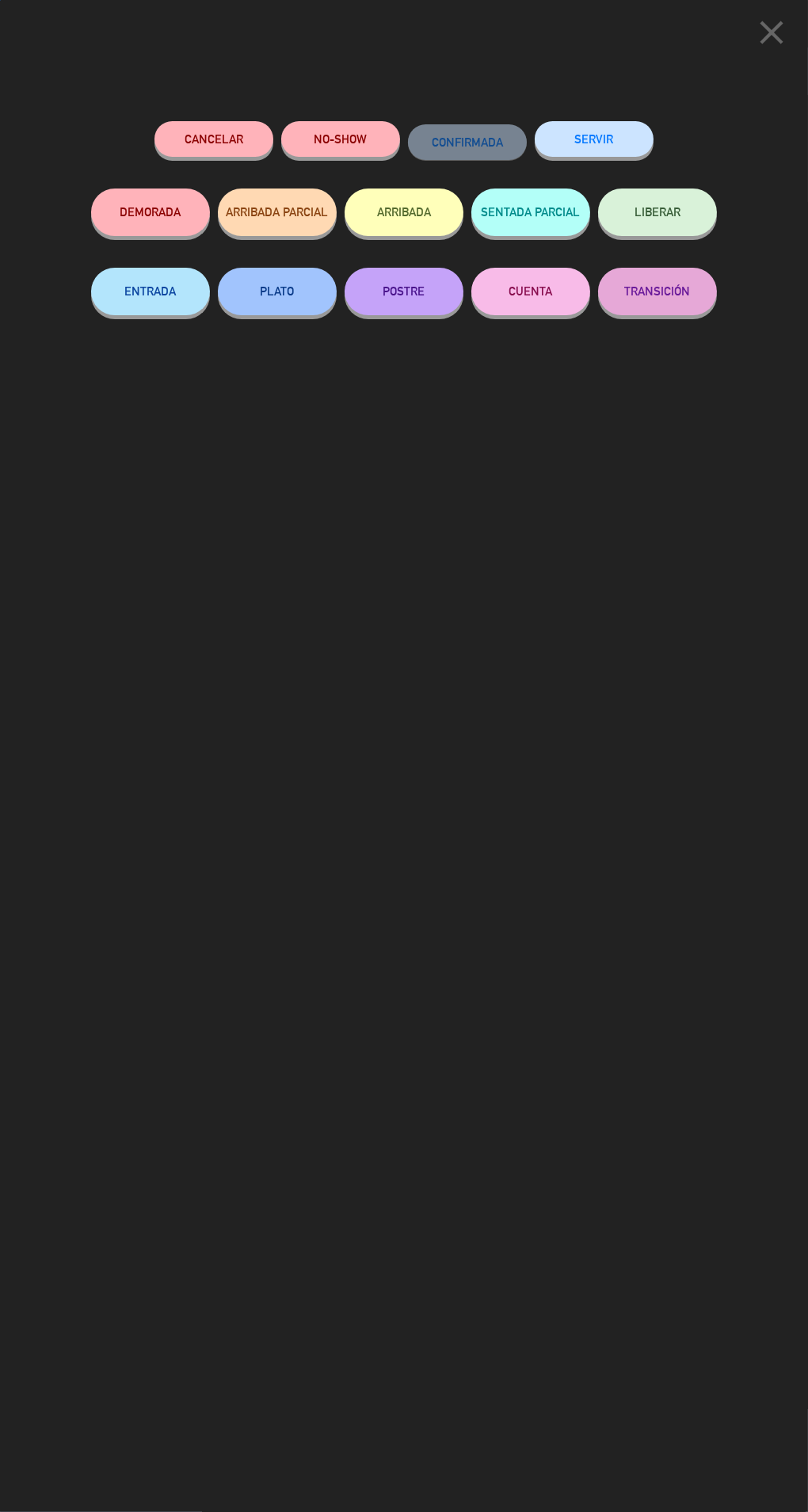
click at [588, 127] on button "SERVIR" at bounding box center [594, 139] width 119 height 36
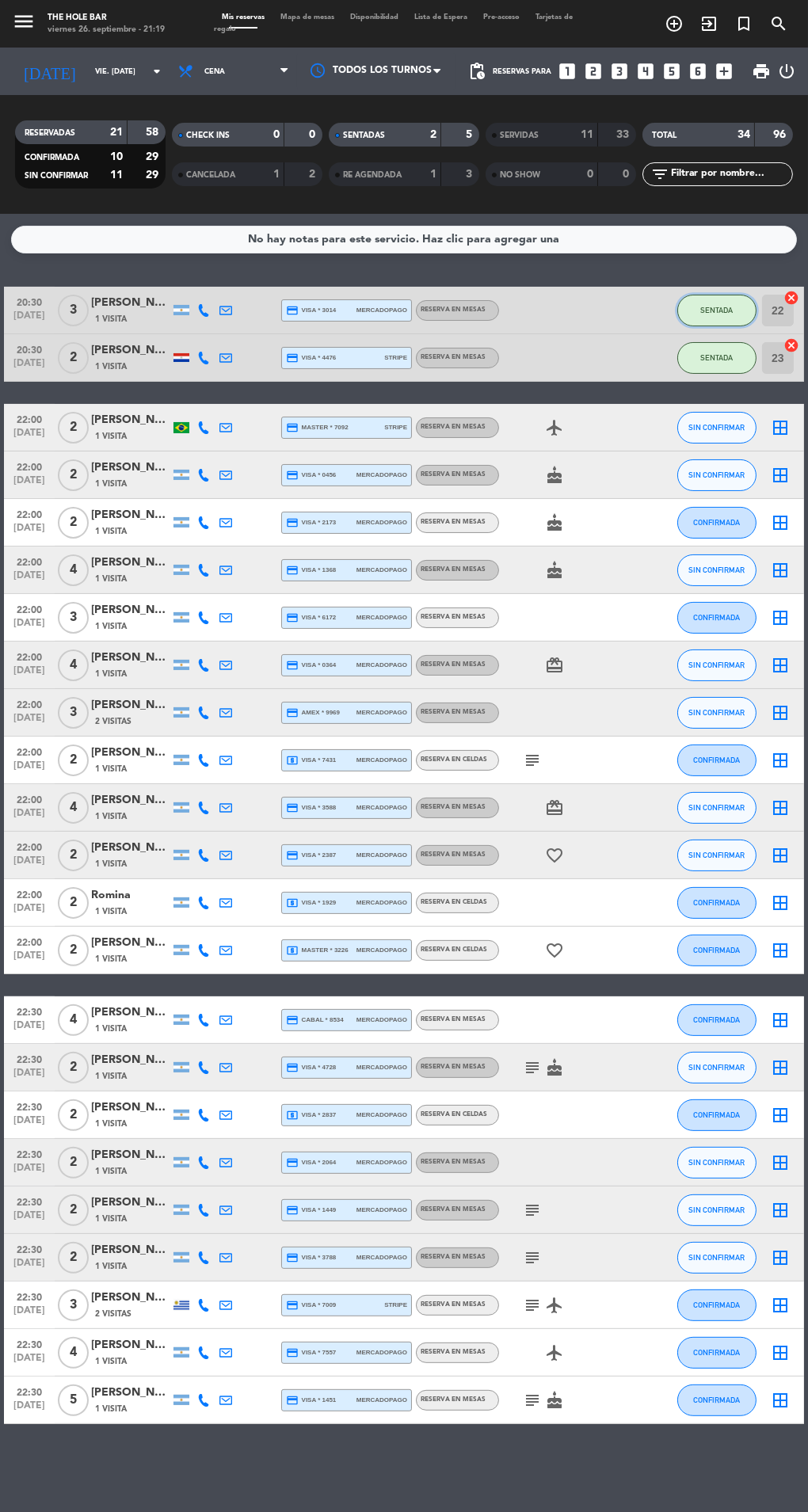
click at [732, 303] on button "SENTADA" at bounding box center [718, 311] width 80 height 32
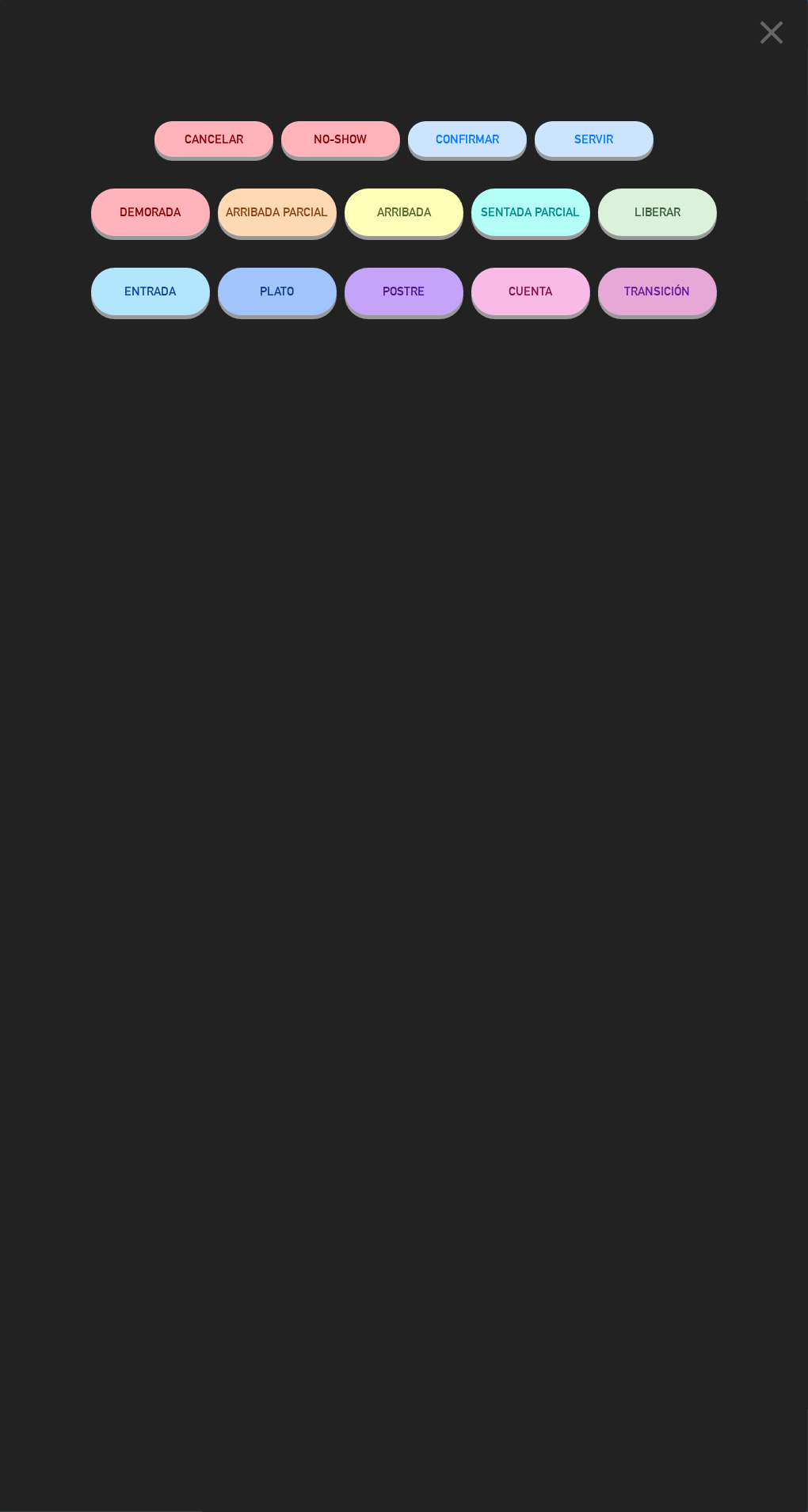
click at [638, 144] on button "SERVIR" at bounding box center [594, 139] width 119 height 36
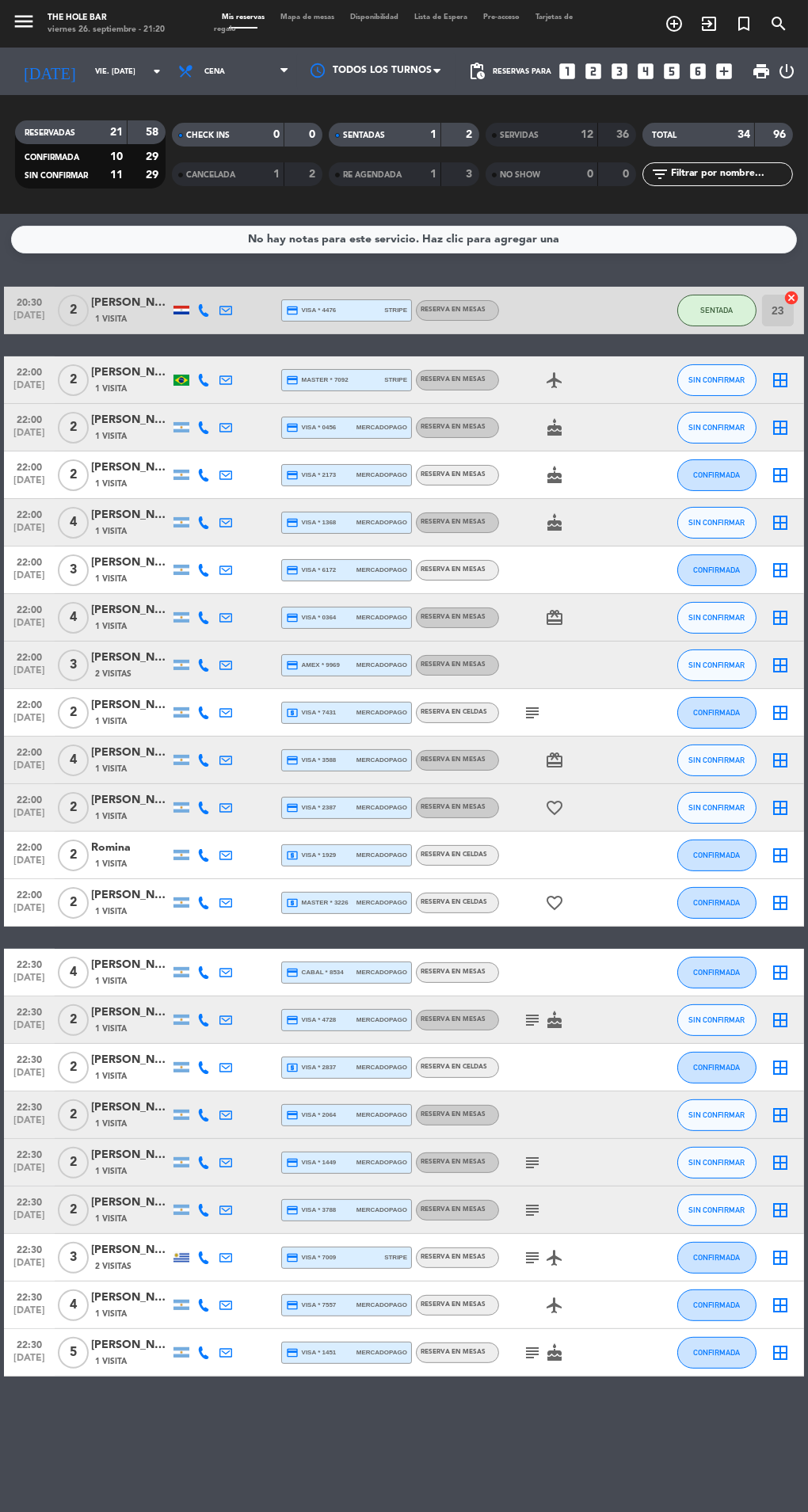
click at [294, 17] on span "Mapa de mesas" at bounding box center [307, 17] width 70 height 7
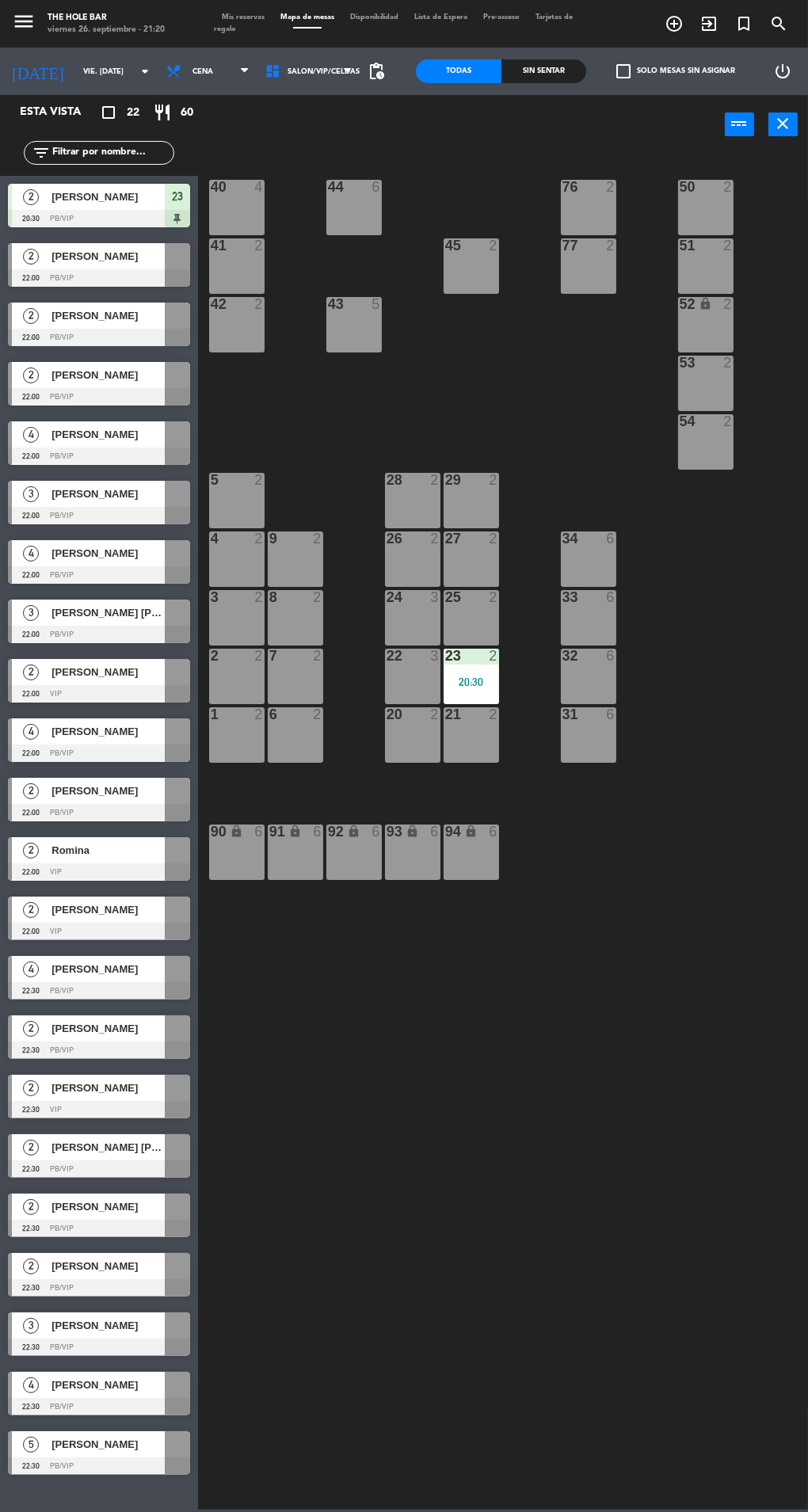
click at [314, 568] on div "9 2" at bounding box center [295, 559] width 56 height 56
click at [362, 139] on button "WALK IN" at bounding box center [378, 124] width 80 height 32
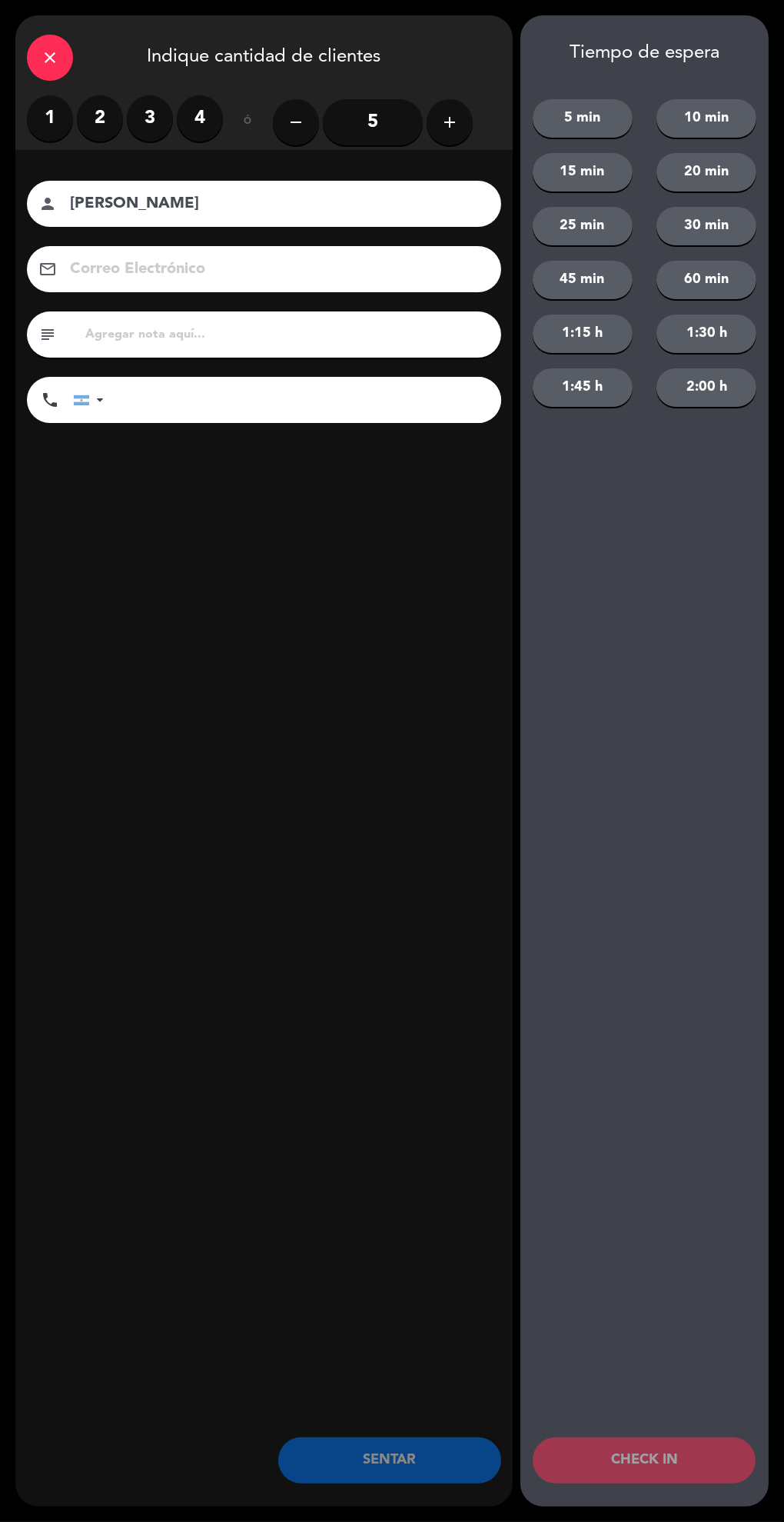
type input "[PERSON_NAME]"
click at [85, 116] on label "2" at bounding box center [100, 119] width 46 height 46
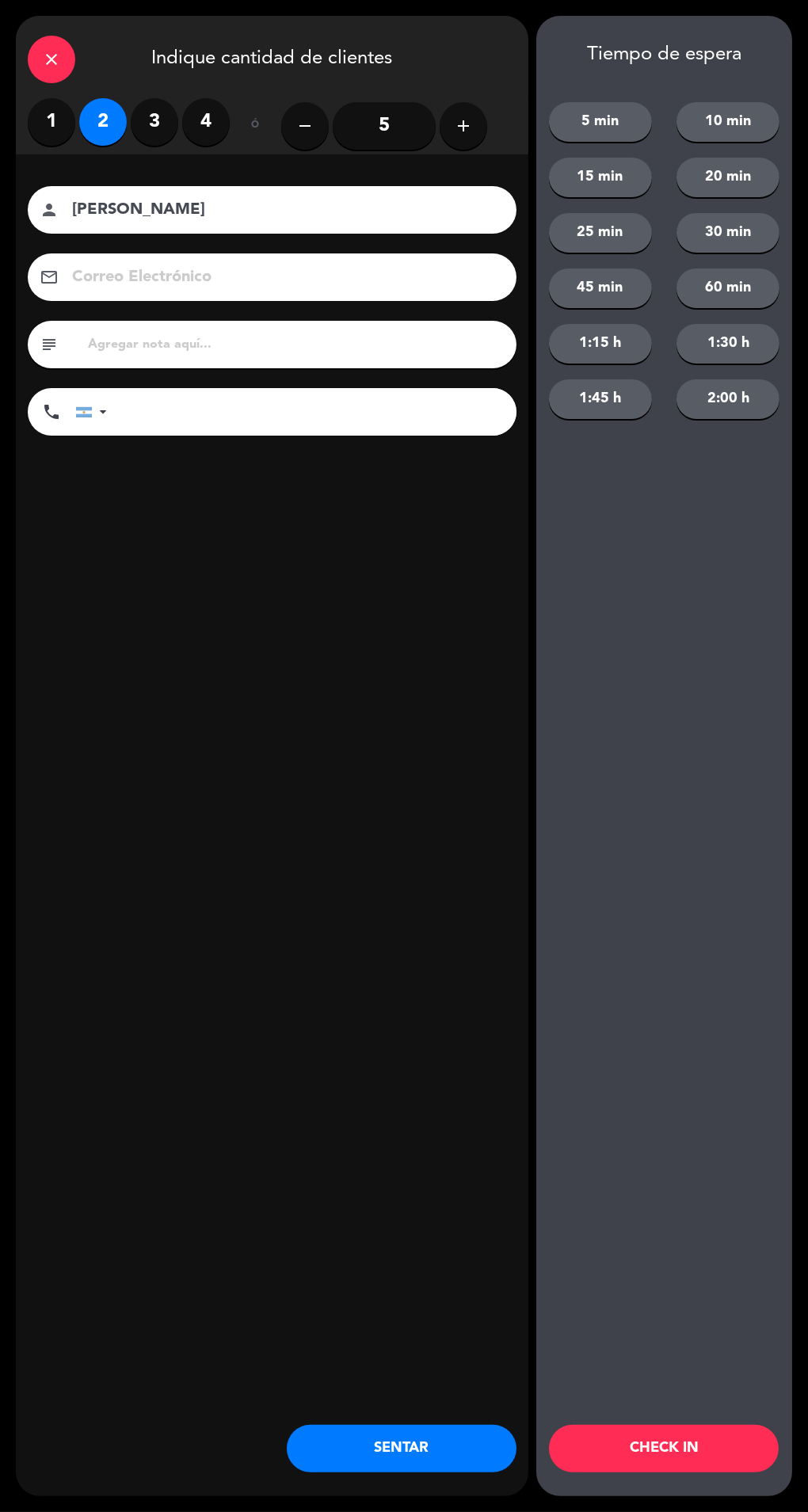
click at [410, 1453] on button "SENTAR" at bounding box center [402, 1448] width 230 height 48
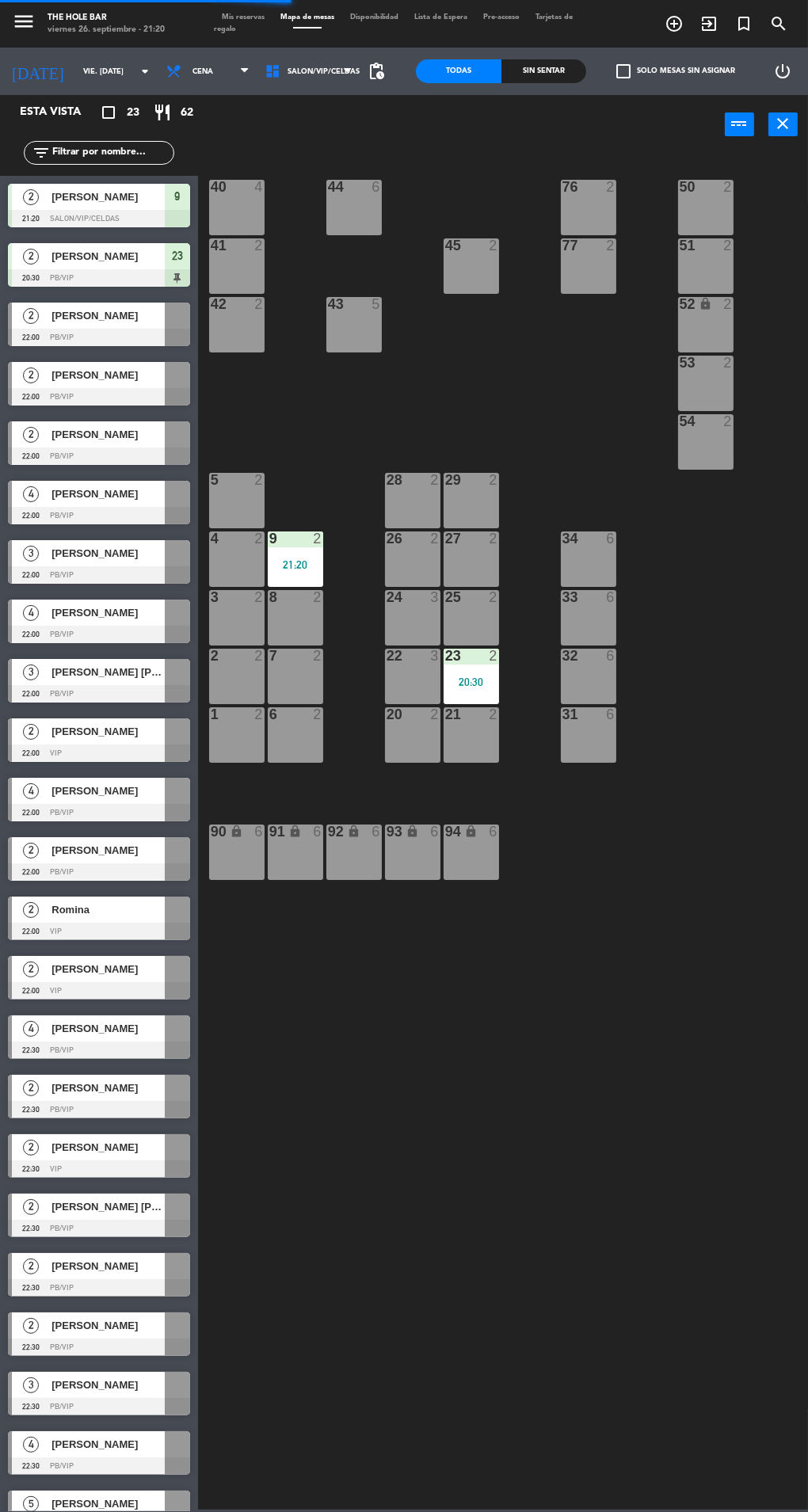
click at [246, 18] on span "Mis reservas" at bounding box center [242, 17] width 59 height 7
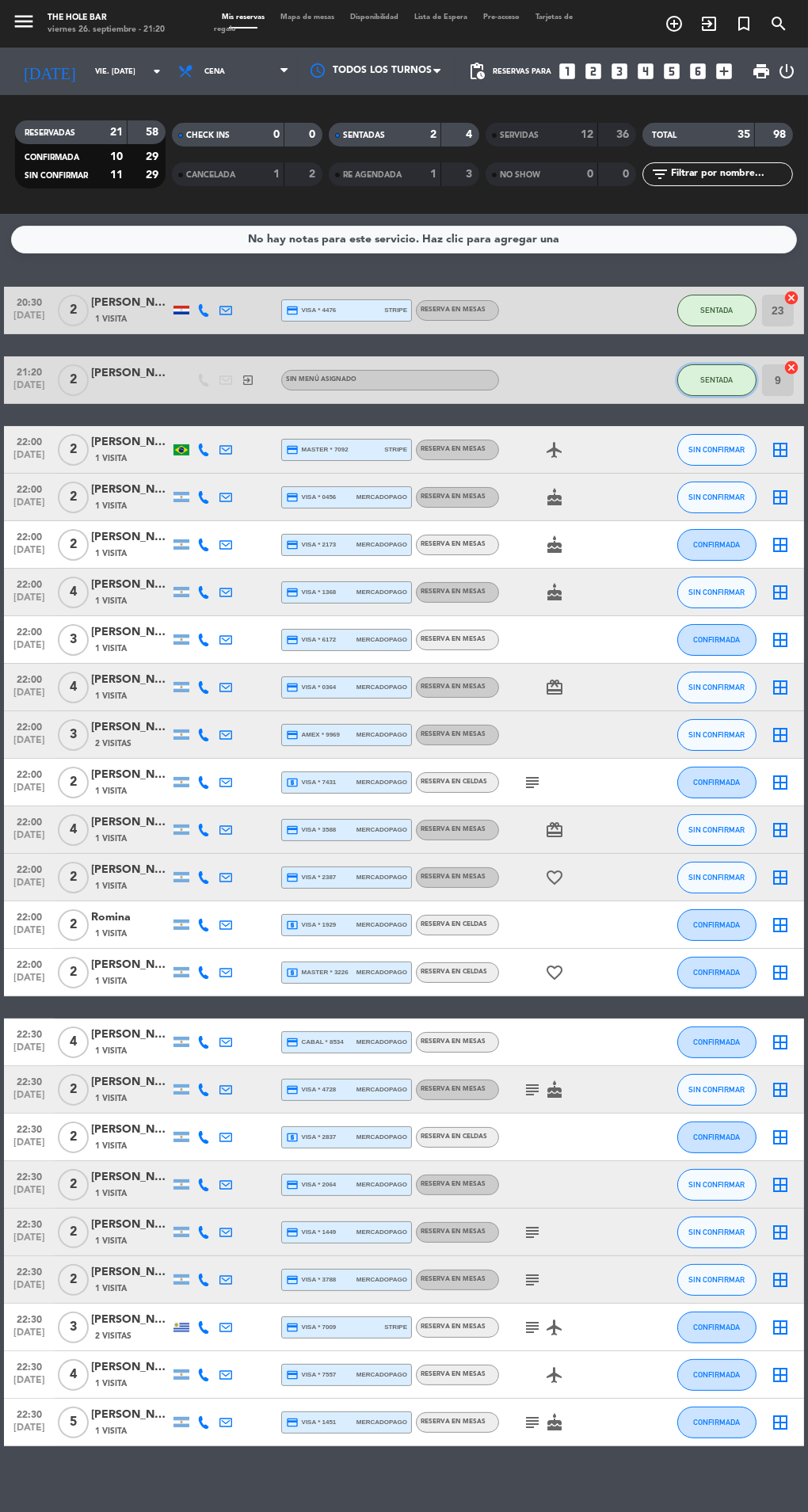
click at [707, 380] on span "SENTADA" at bounding box center [717, 379] width 33 height 9
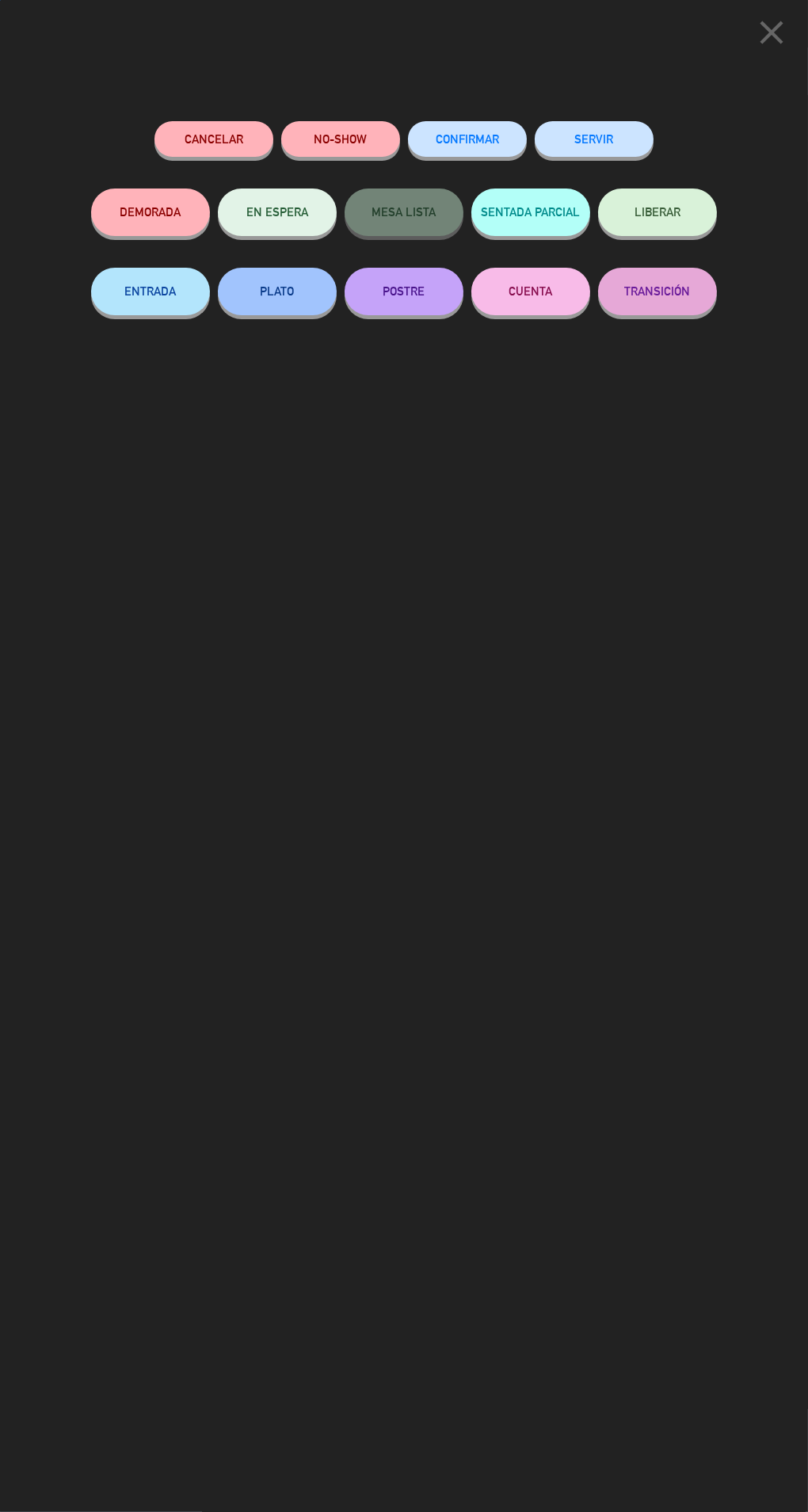
click at [626, 133] on button "SERVIR" at bounding box center [594, 139] width 119 height 36
